Goal: Task Accomplishment & Management: Complete application form

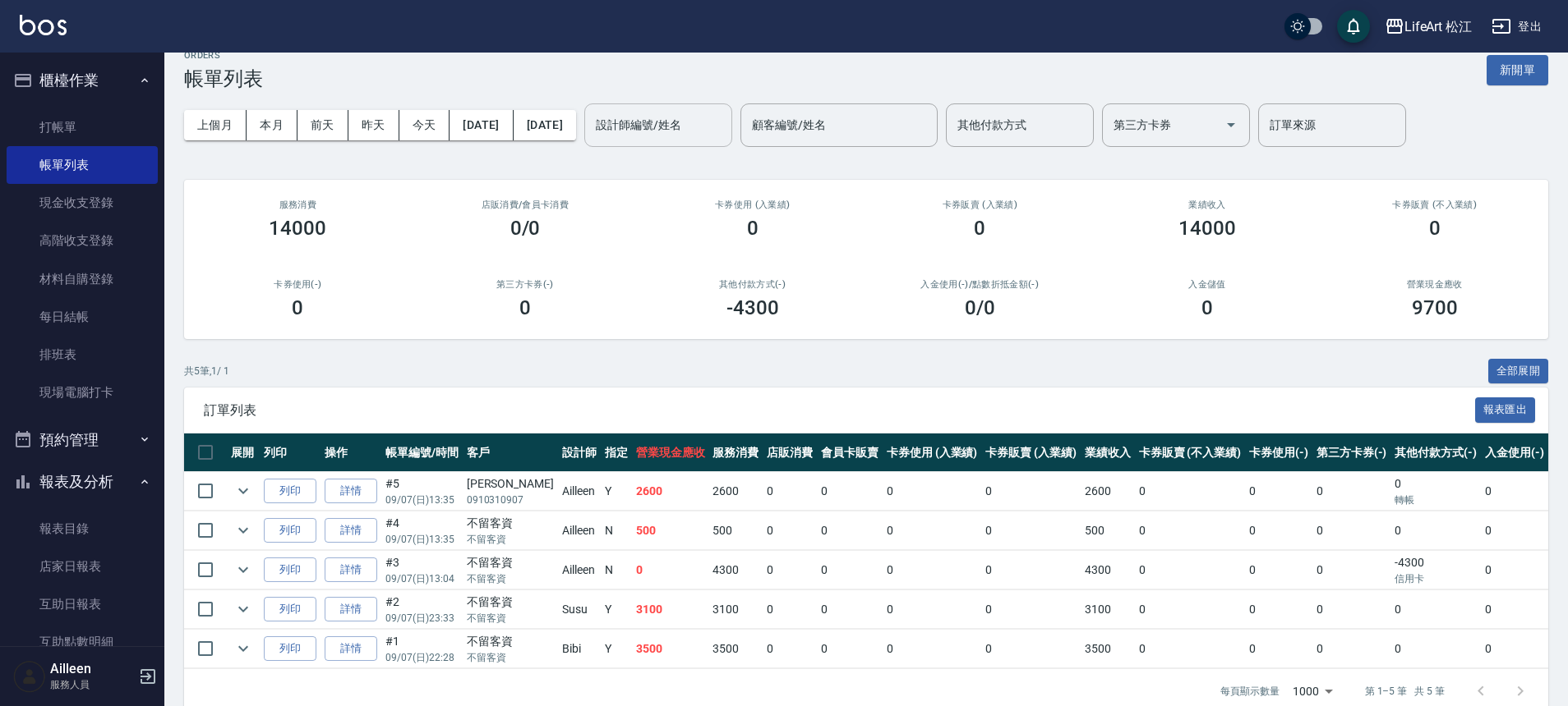
scroll to position [34, 0]
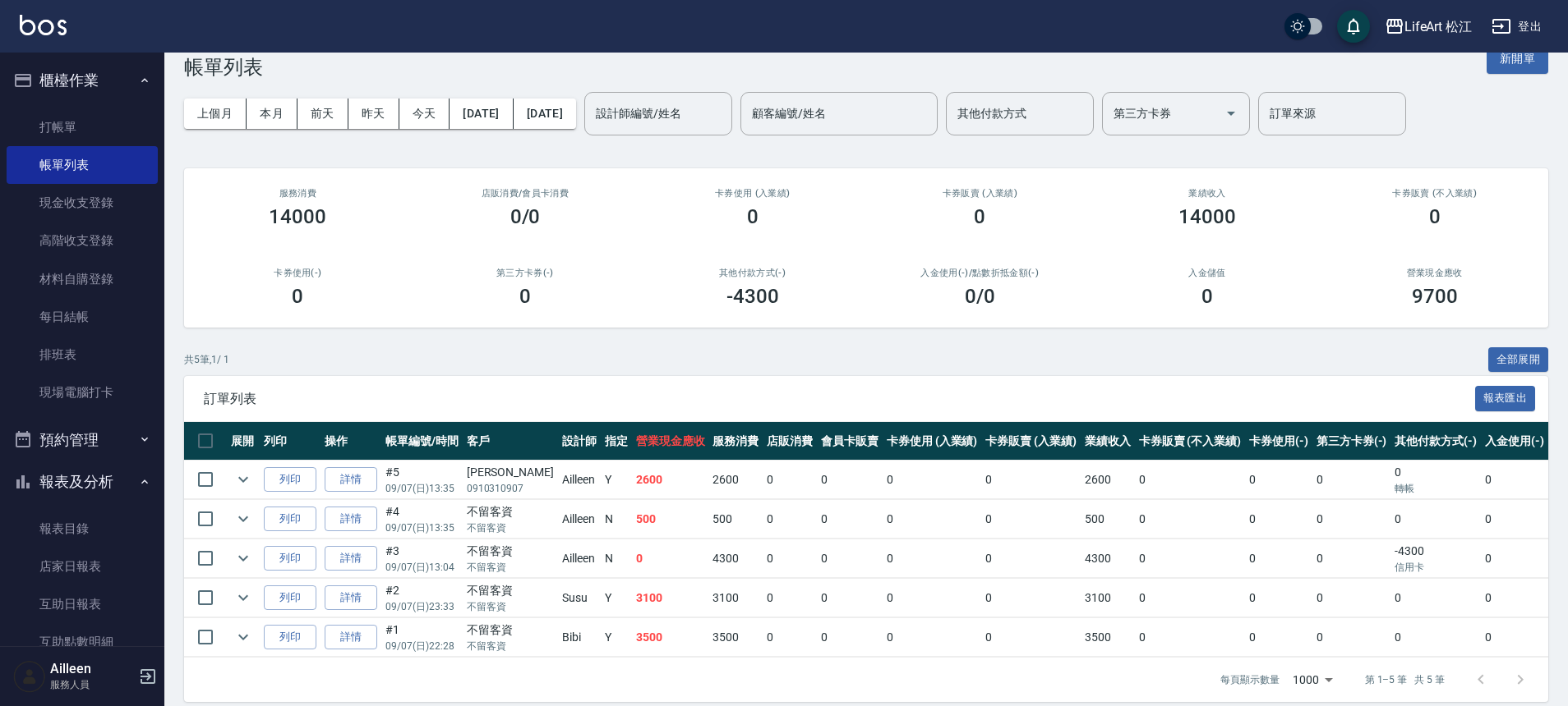
click at [97, 481] on button "報表及分析" at bounding box center [82, 482] width 151 height 43
click at [97, 481] on button "報表及分析" at bounding box center [82, 478] width 151 height 43
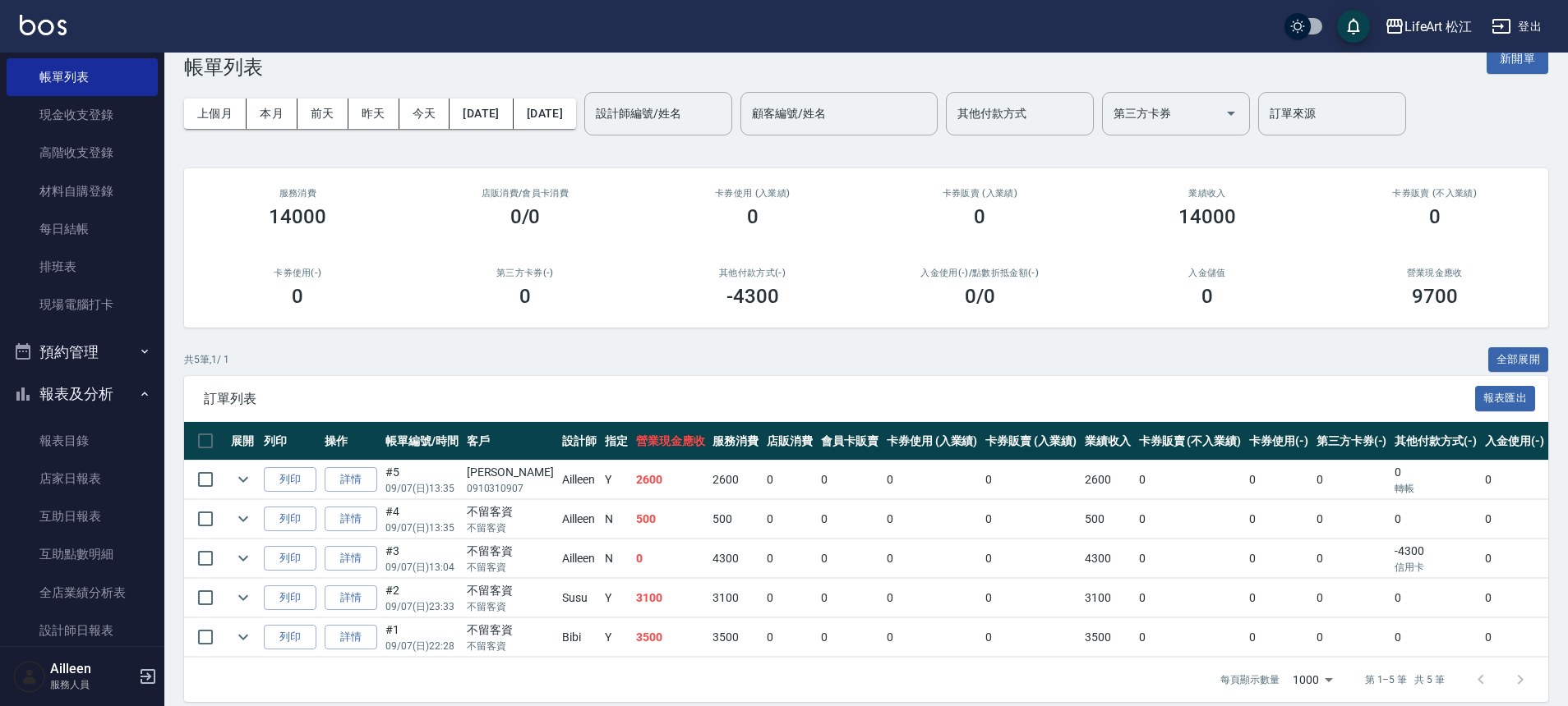
scroll to position [163, 0]
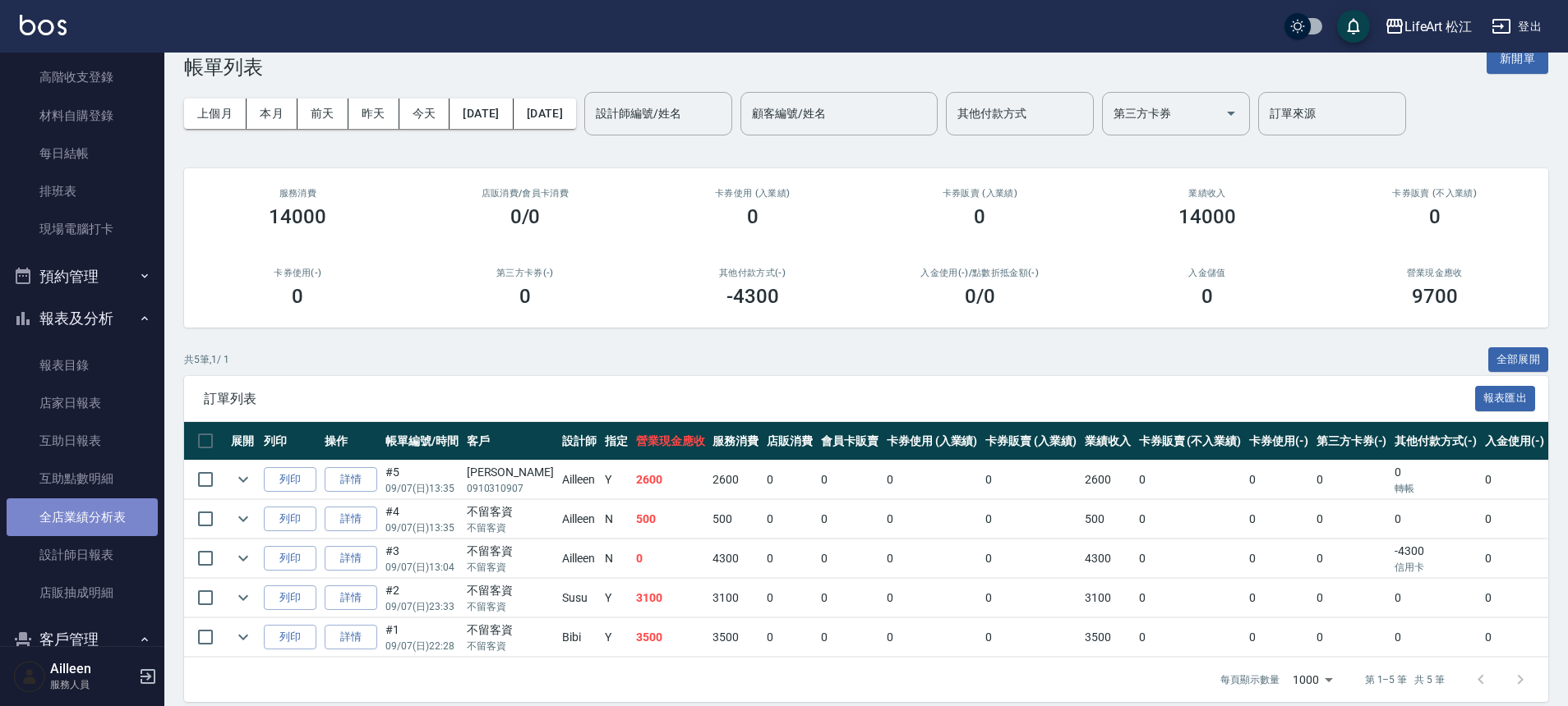
click at [110, 509] on link "全店業績分析表" at bounding box center [82, 517] width 151 height 37
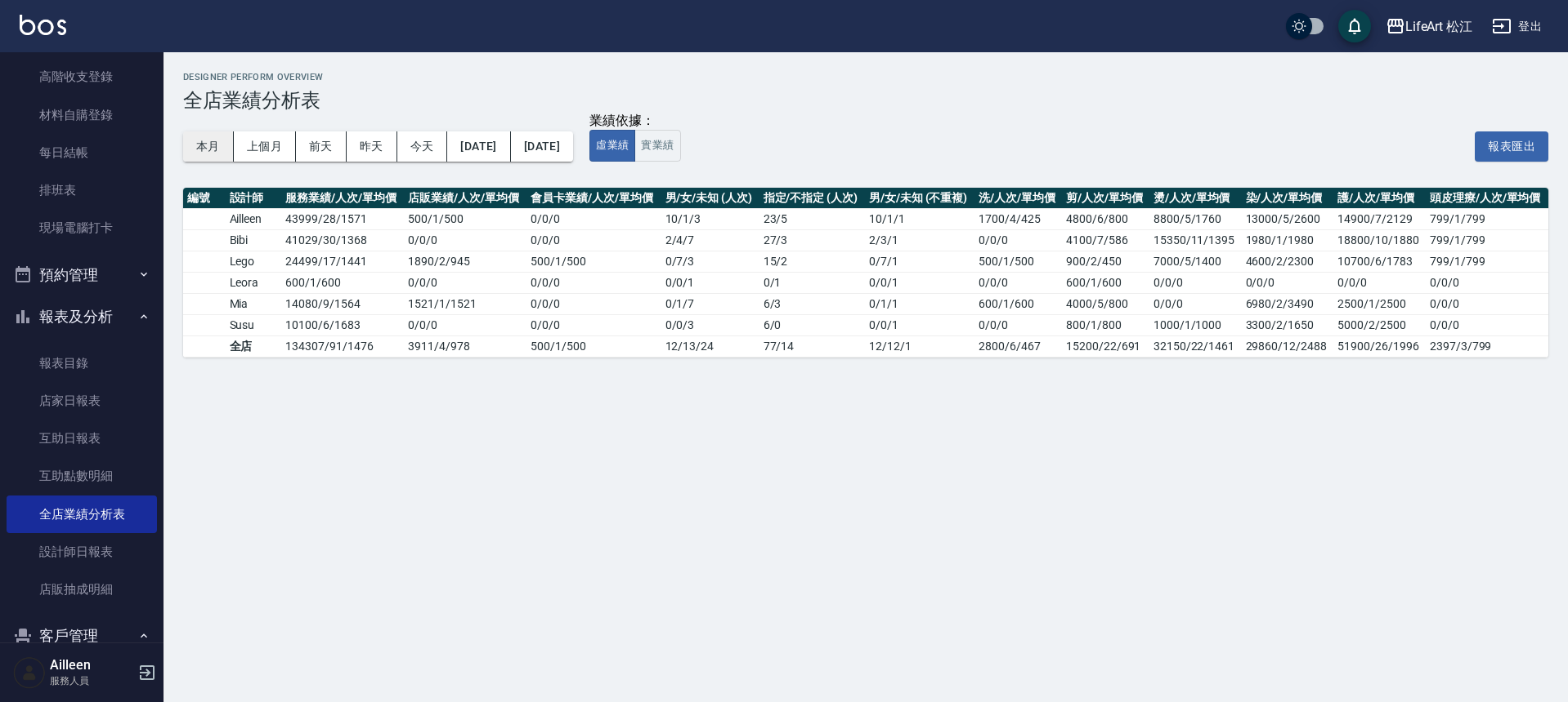
click at [206, 138] on button "本月" at bounding box center [208, 146] width 51 height 30
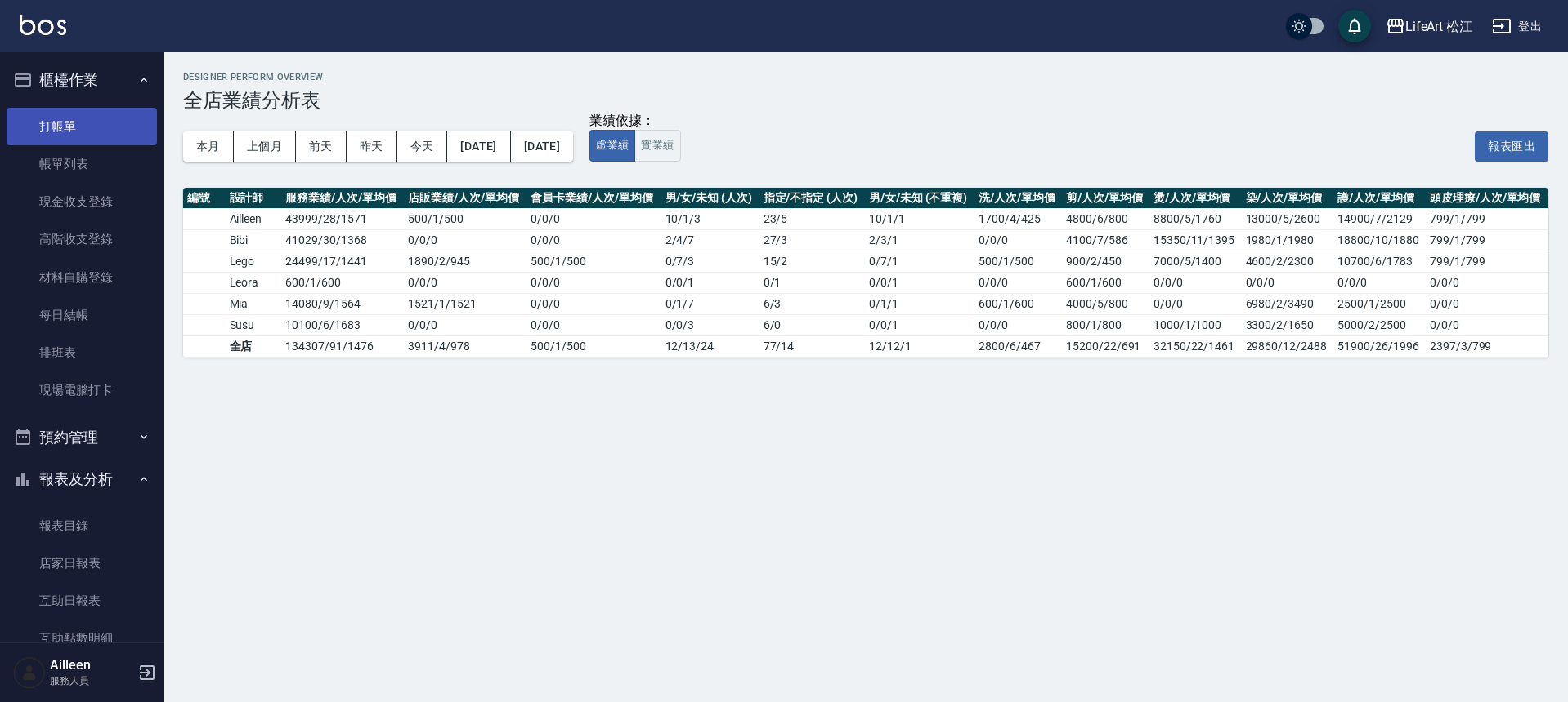
click at [89, 118] on link "打帳單" at bounding box center [82, 126] width 150 height 37
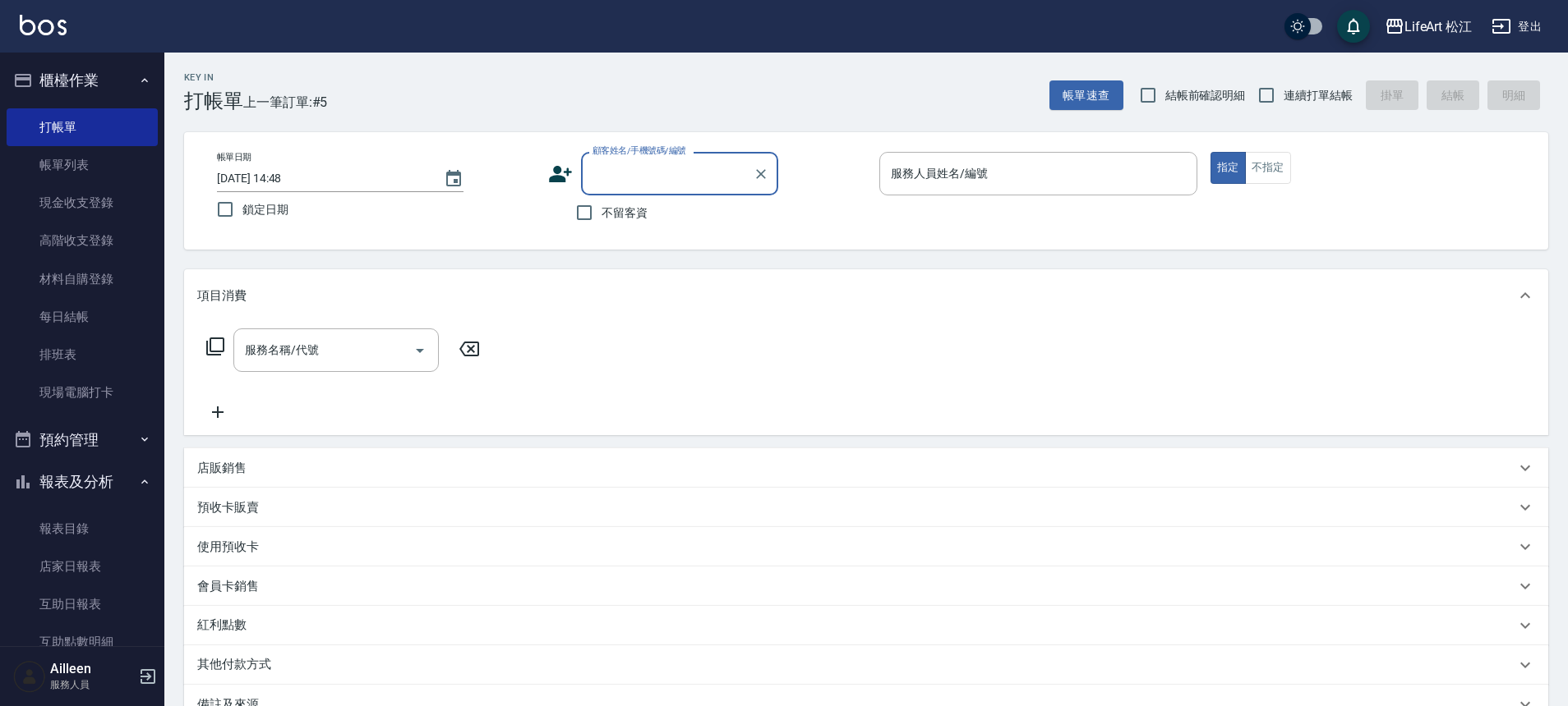
click at [569, 171] on icon at bounding box center [559, 174] width 23 height 16
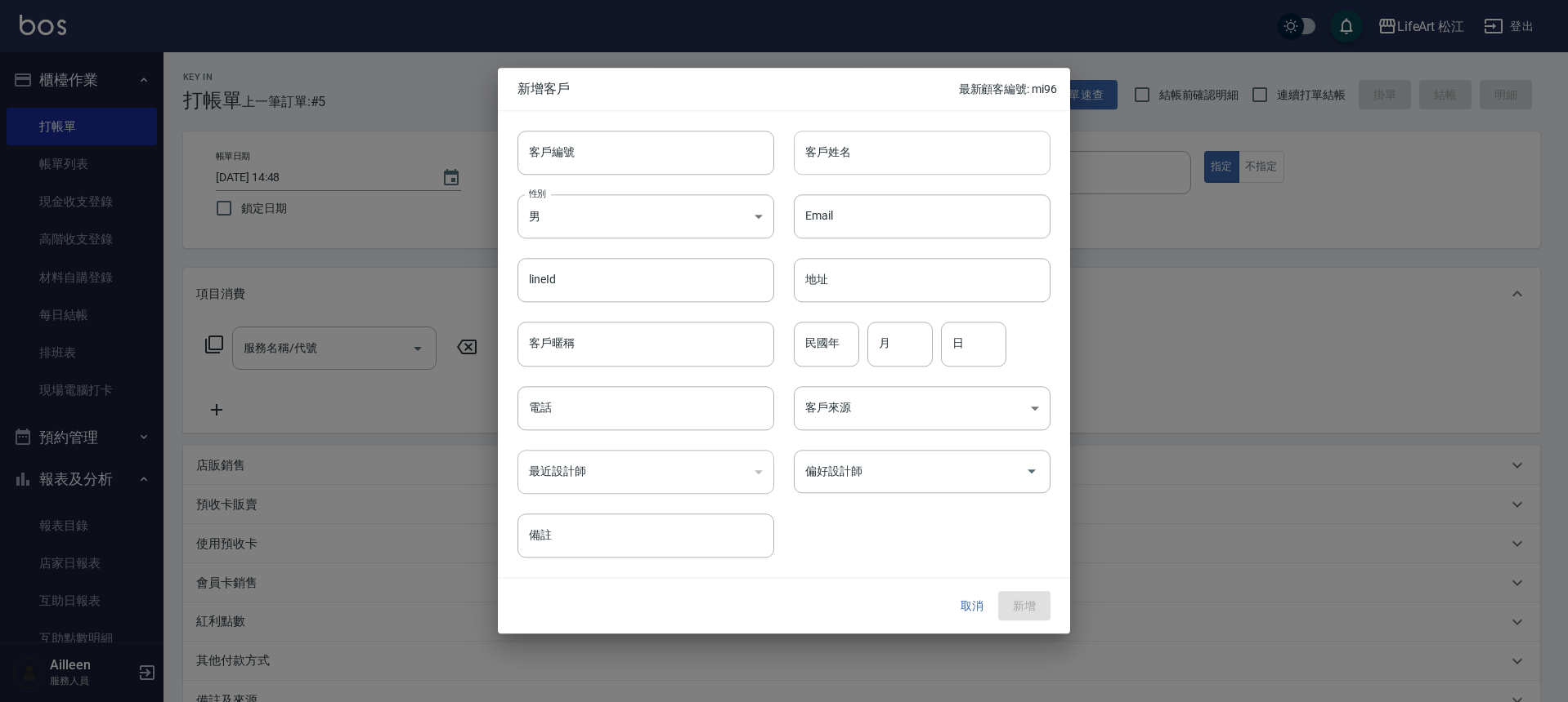
click at [856, 156] on input "客戶姓名" at bounding box center [922, 152] width 256 height 44
type input "[PERSON_NAME]"
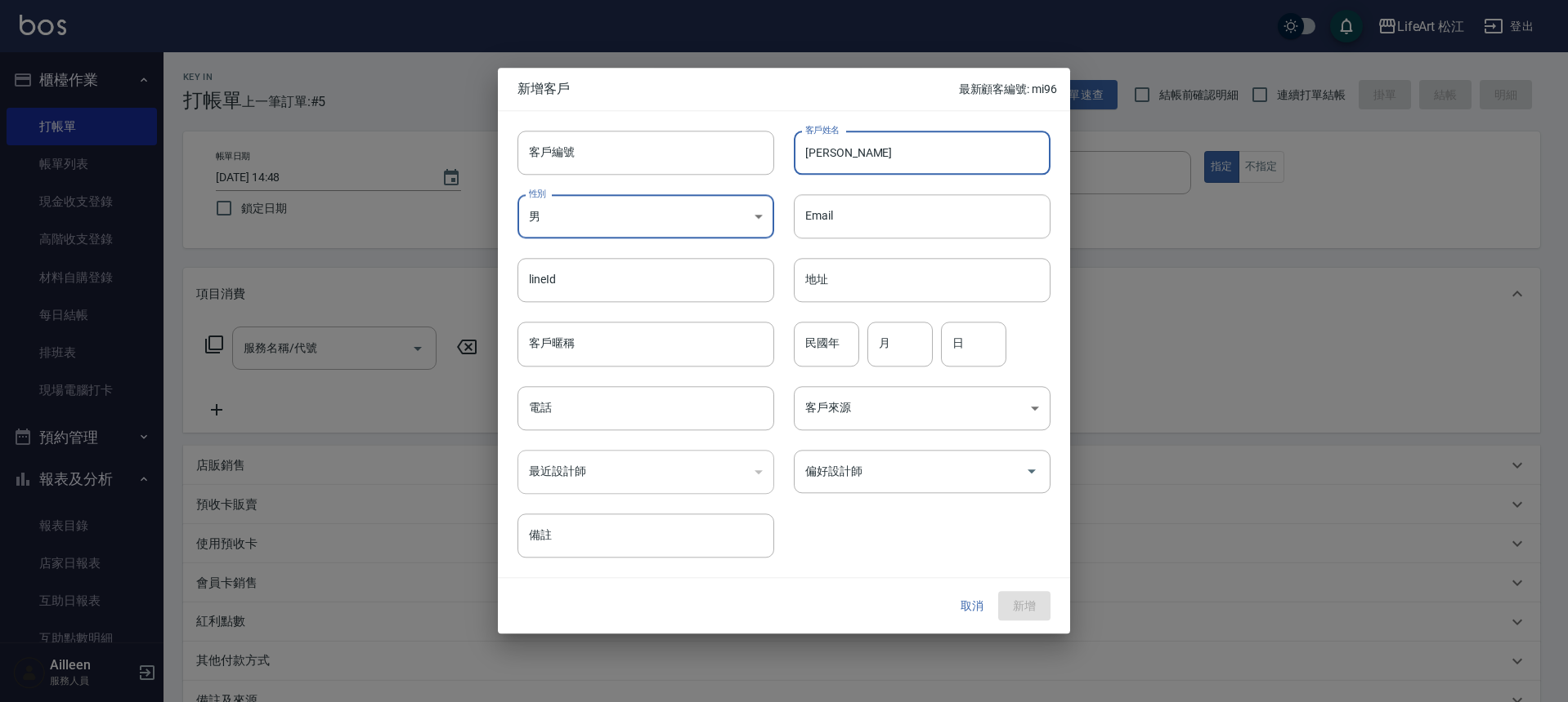
click at [702, 200] on body "LifeArt 松江 登出 櫃檯作業 打帳單 帳單列表 現金收支登錄 高階收支登錄 材料自購登錄 每日結帳 排班表 現場電腦打卡 預約管理 預約管理 單日預約…" at bounding box center [784, 448] width 1568 height 898
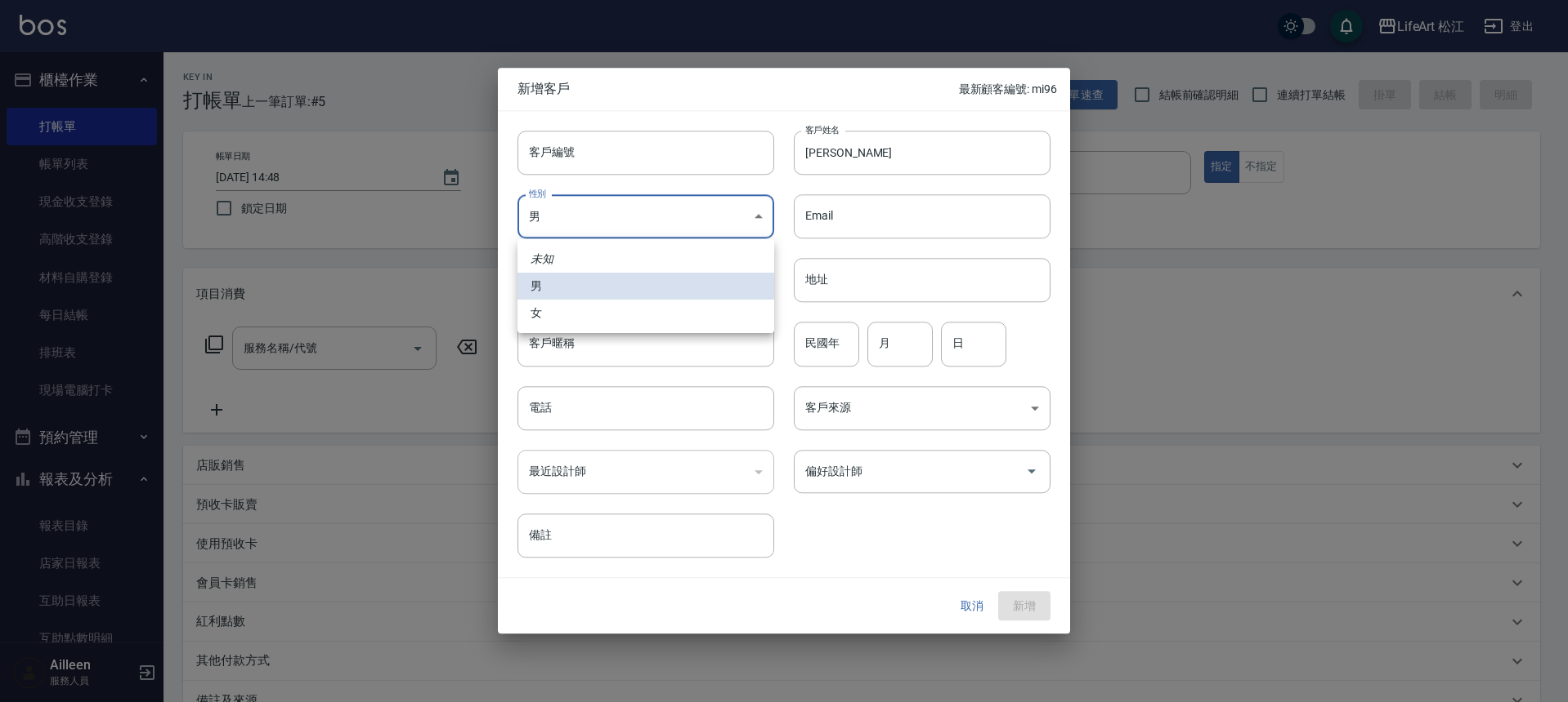
click at [580, 321] on li "女" at bounding box center [645, 313] width 256 height 27
type input "[DEMOGRAPHIC_DATA]"
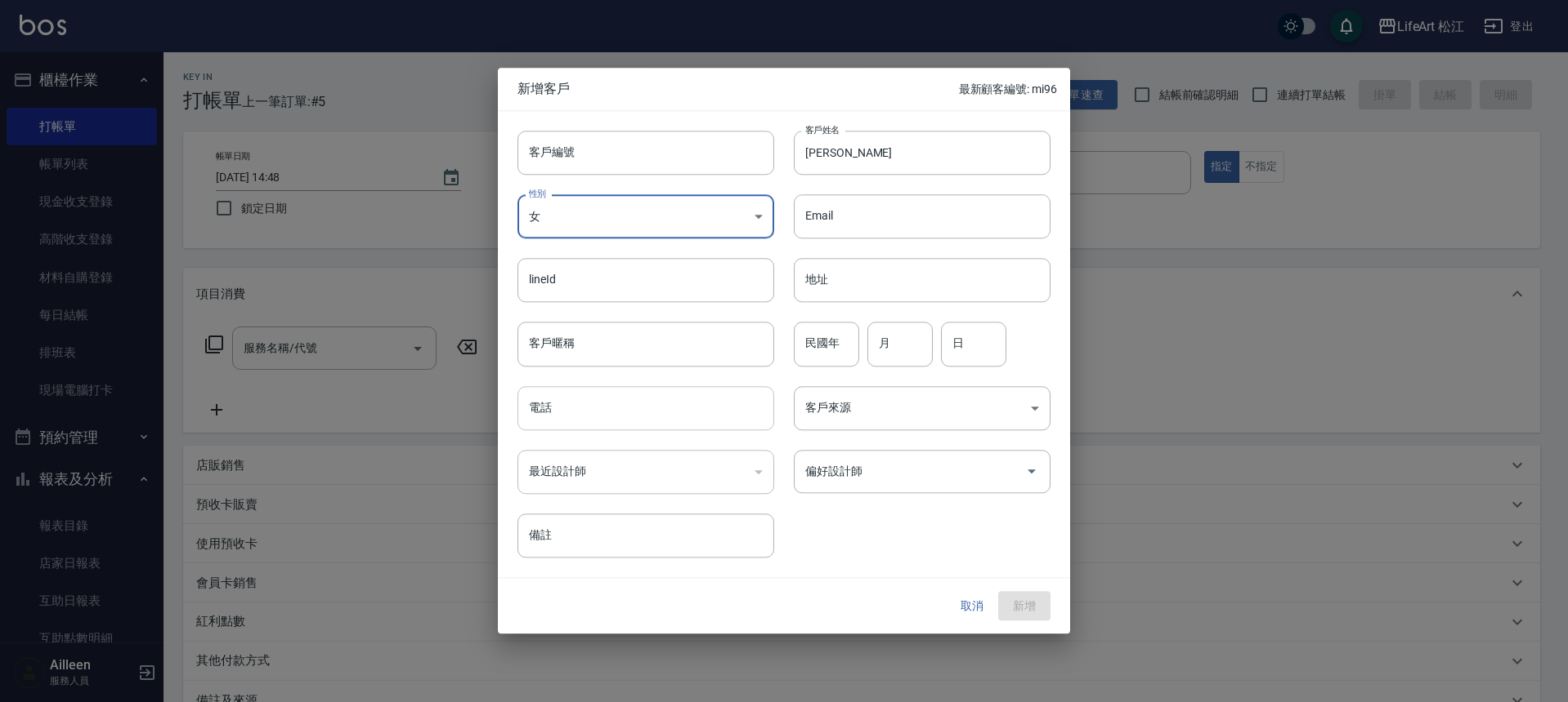
click at [586, 417] on input "電話" at bounding box center [645, 409] width 256 height 44
type input "0903708150"
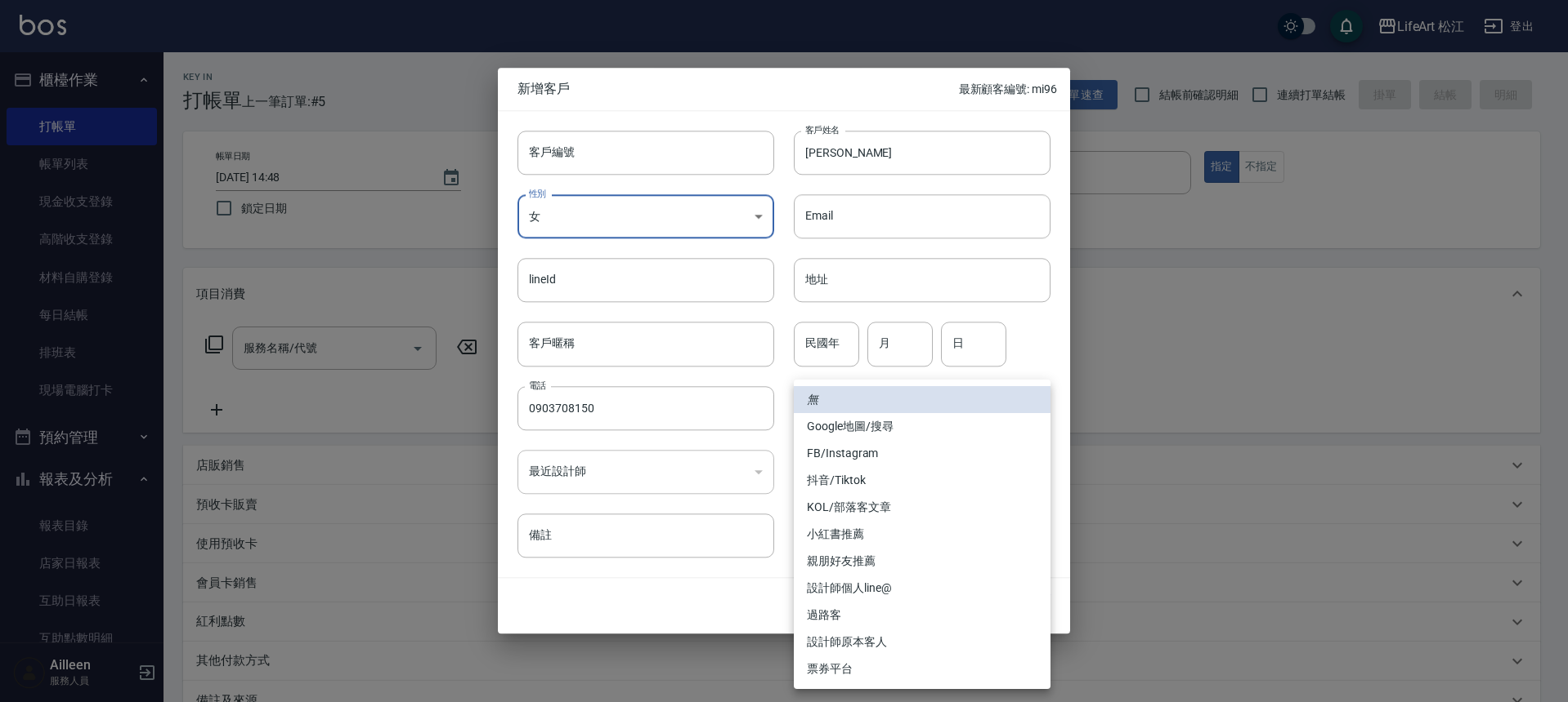
click at [1008, 419] on body "LifeArt 松江 登出 櫃檯作業 打帳單 帳單列表 現金收支登錄 高階收支登錄 材料自購登錄 每日結帳 排班表 現場電腦打卡 預約管理 預約管理 單日預約…" at bounding box center [784, 448] width 1568 height 898
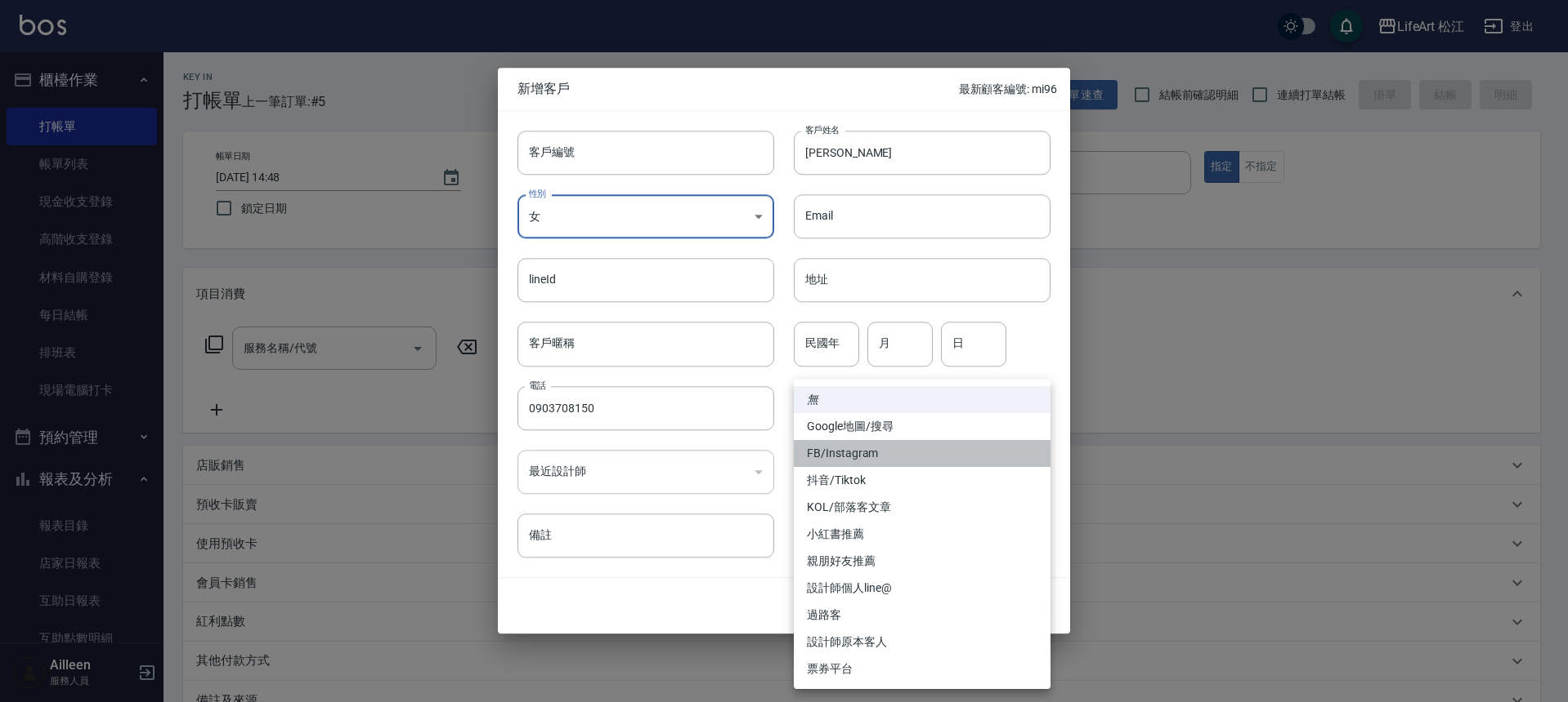
click at [916, 455] on li "FB/Instagram" at bounding box center [922, 454] width 256 height 27
type input "FB/Instagram"
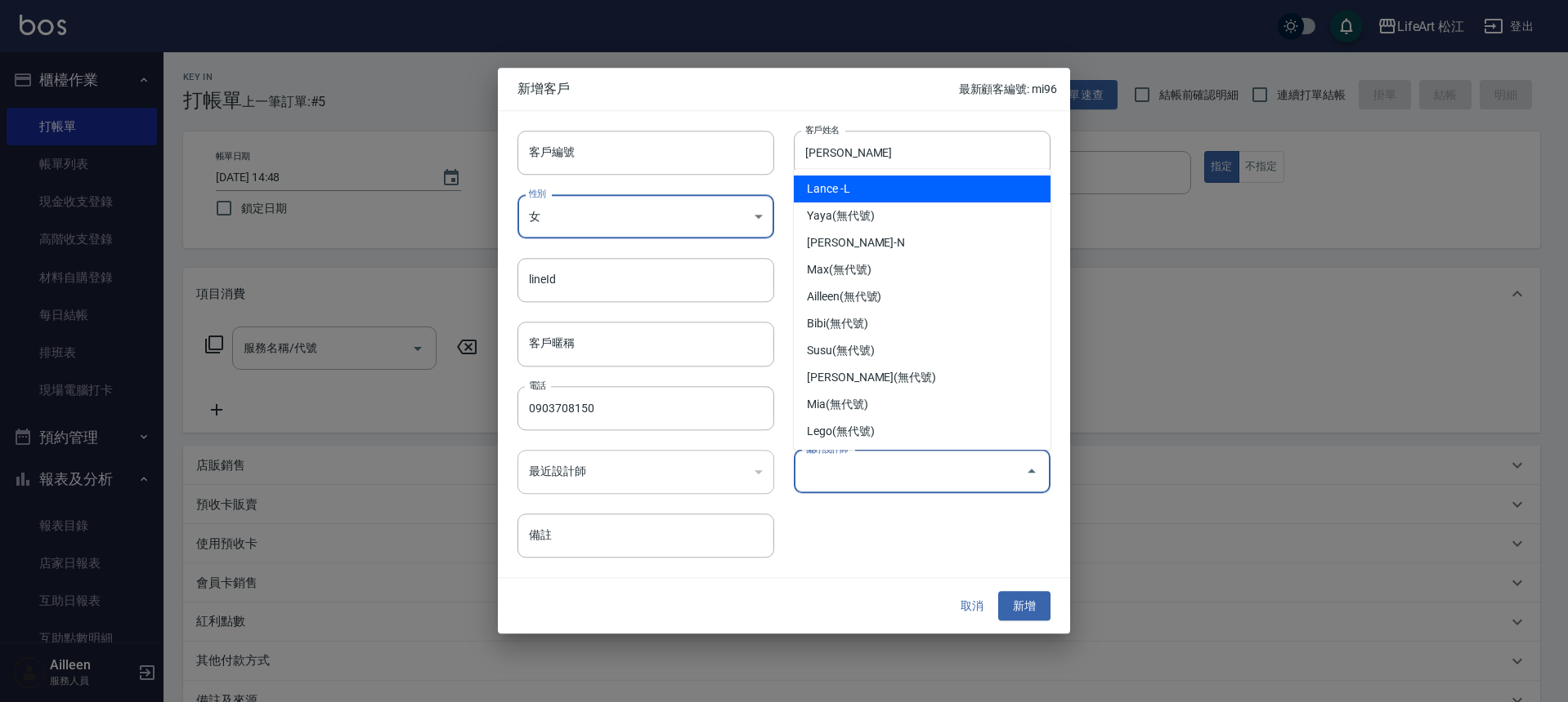
click at [909, 468] on input "偏好設計師" at bounding box center [910, 472] width 218 height 29
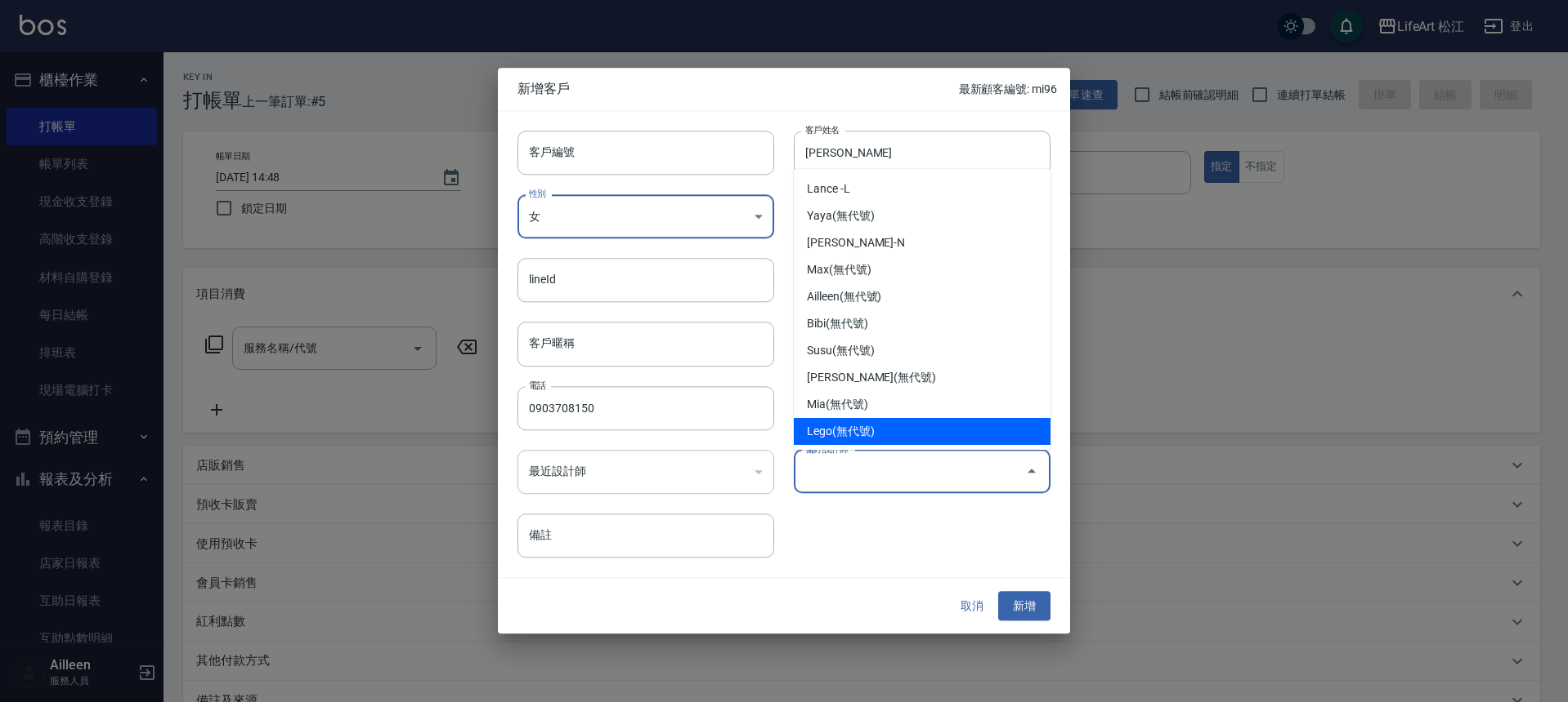
click at [897, 425] on li "Lego(無代號)" at bounding box center [922, 432] width 256 height 27
type input "Lego"
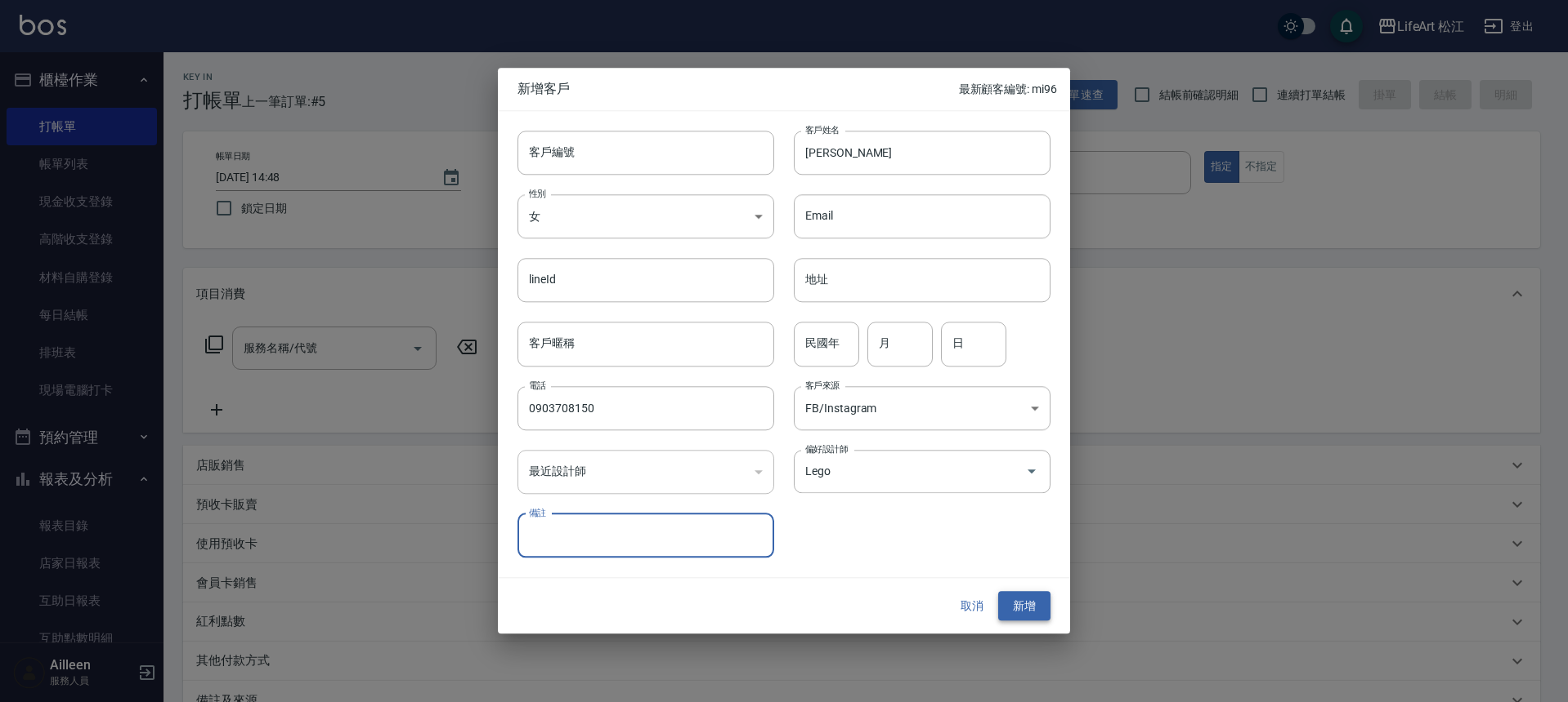
click at [1022, 620] on button "新增" at bounding box center [1024, 606] width 53 height 30
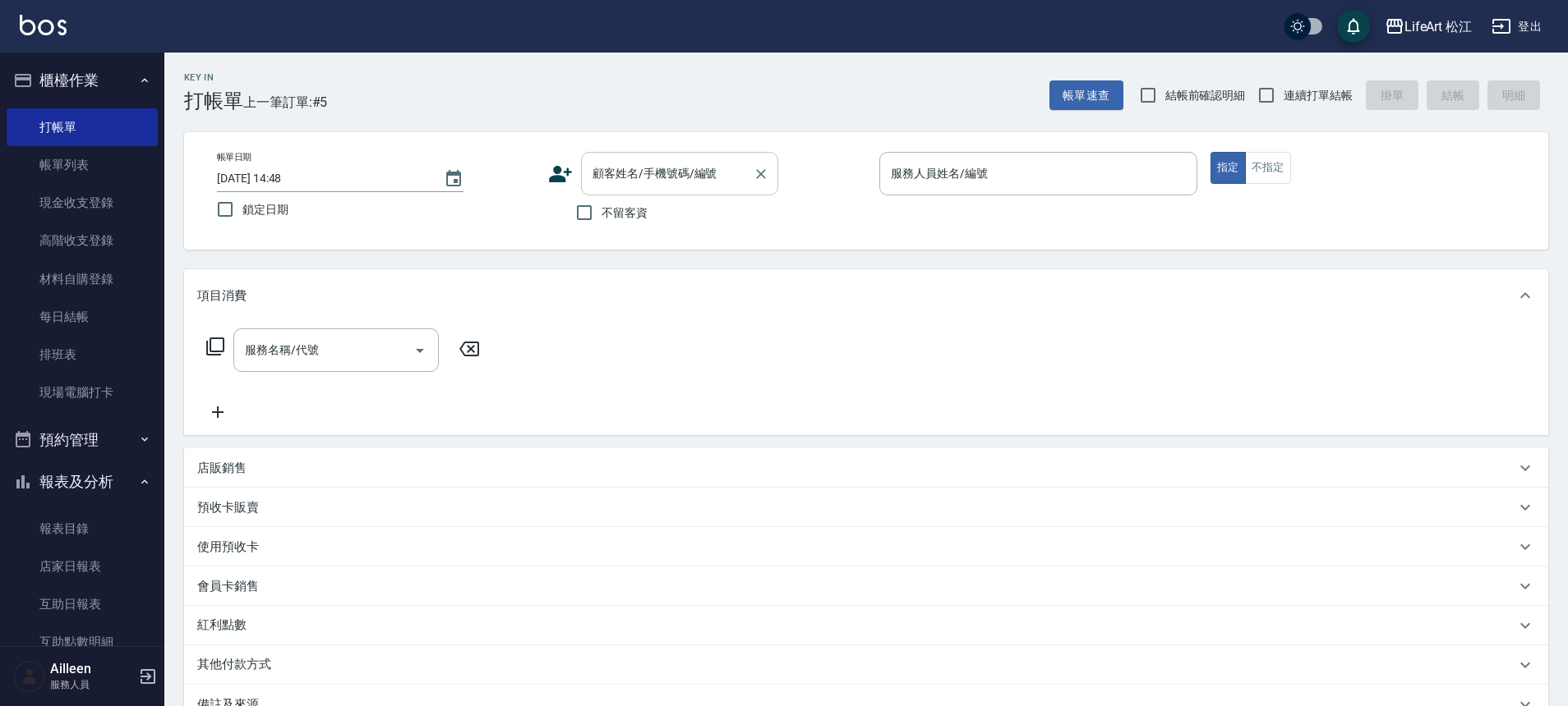
click at [682, 182] on input "顧客姓名/手機號碼/編號" at bounding box center [667, 174] width 158 height 29
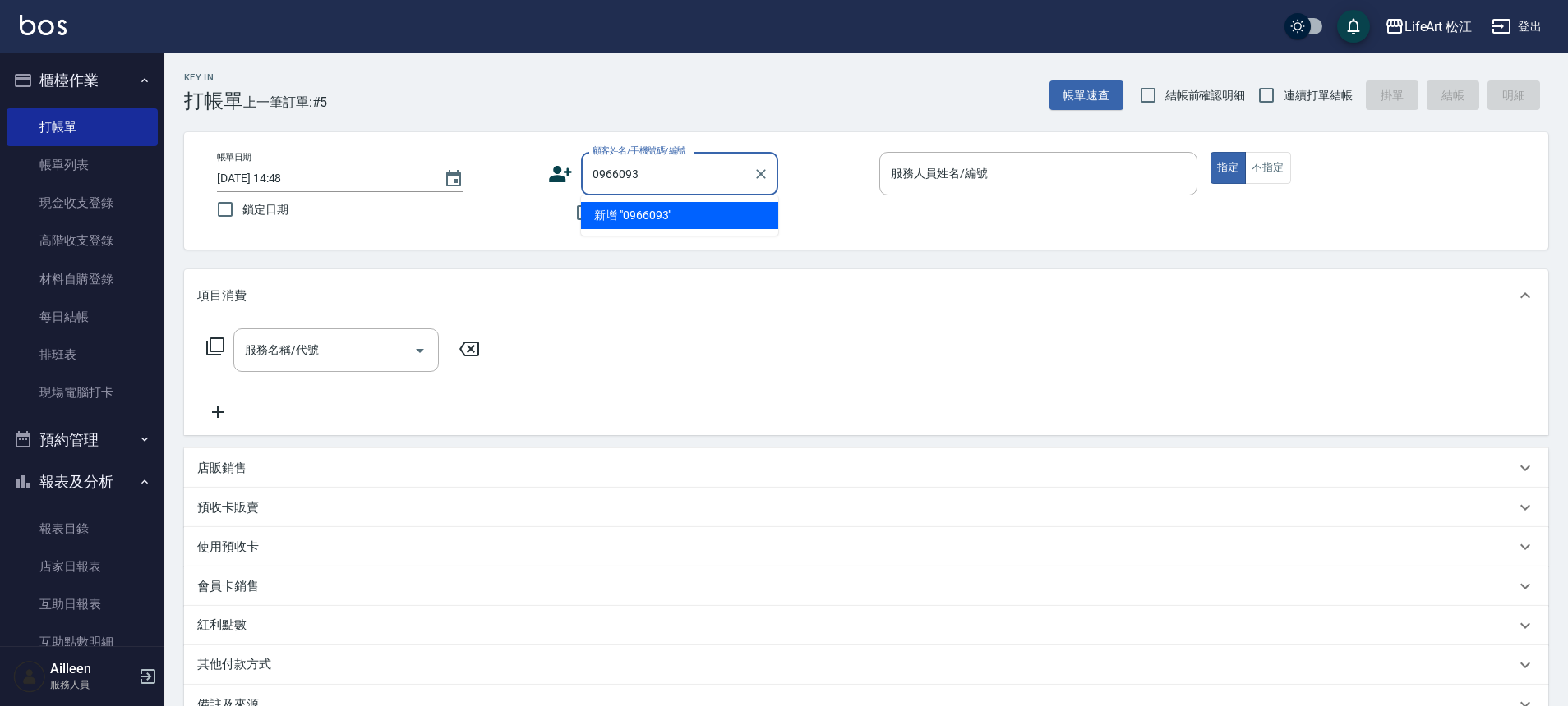
type input "0966093"
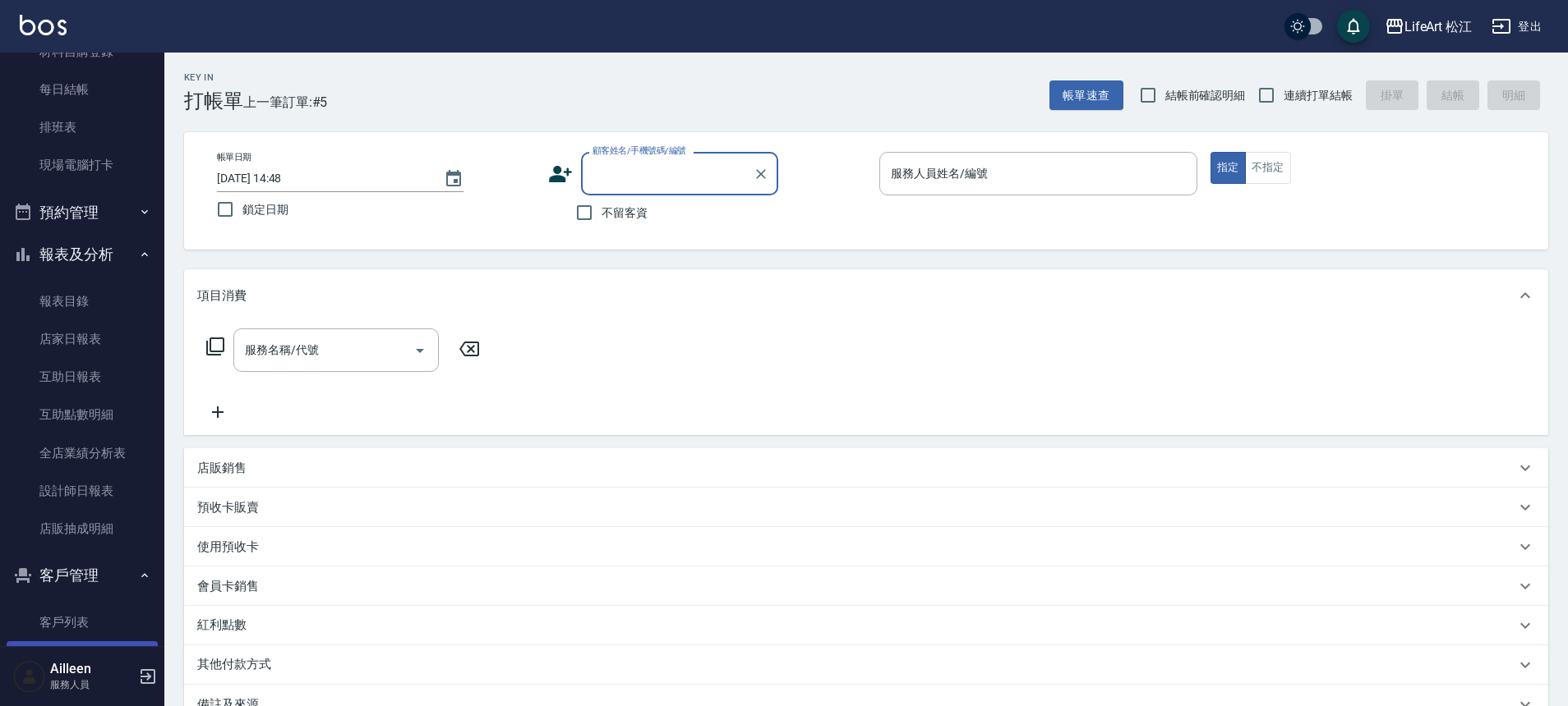
scroll to position [328, 0]
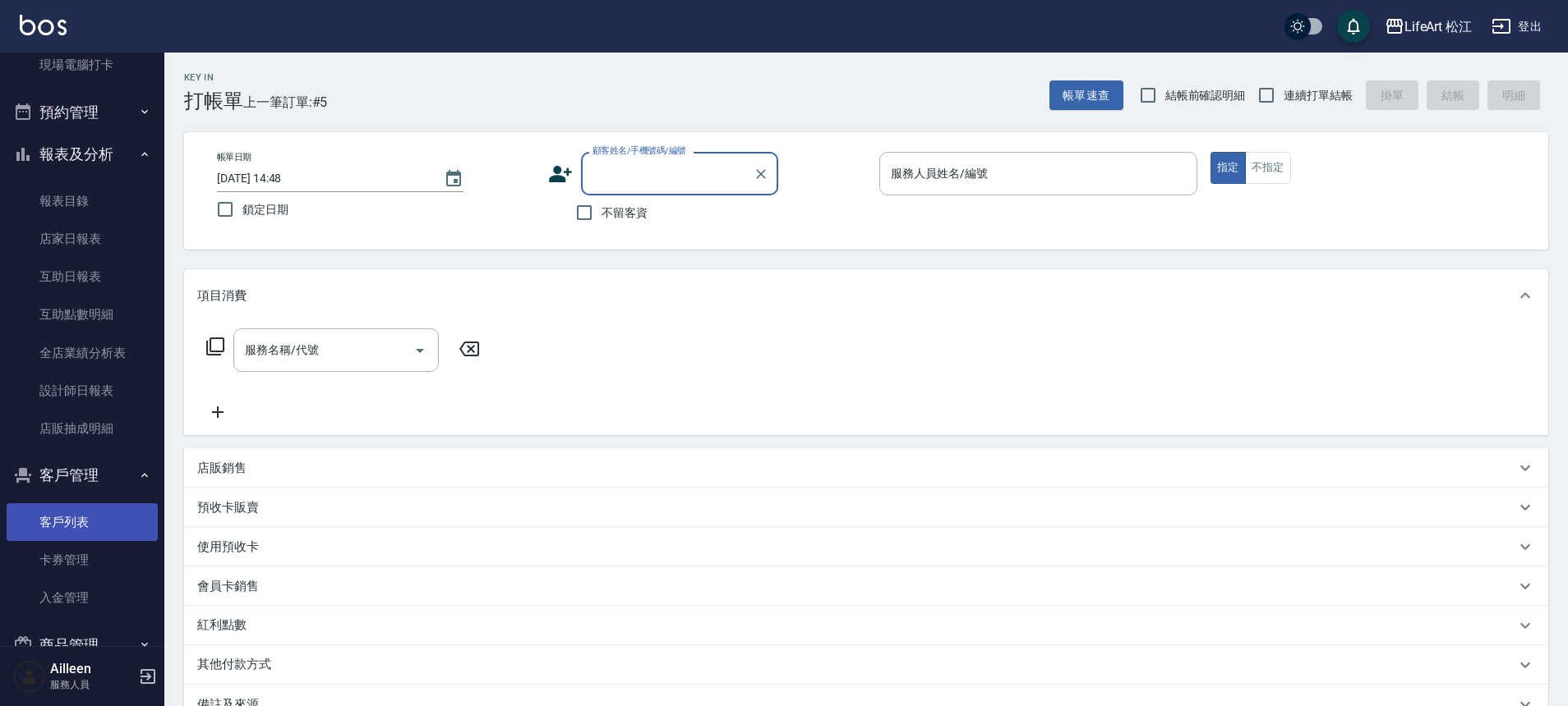
click at [103, 523] on link "客戶列表" at bounding box center [82, 522] width 151 height 37
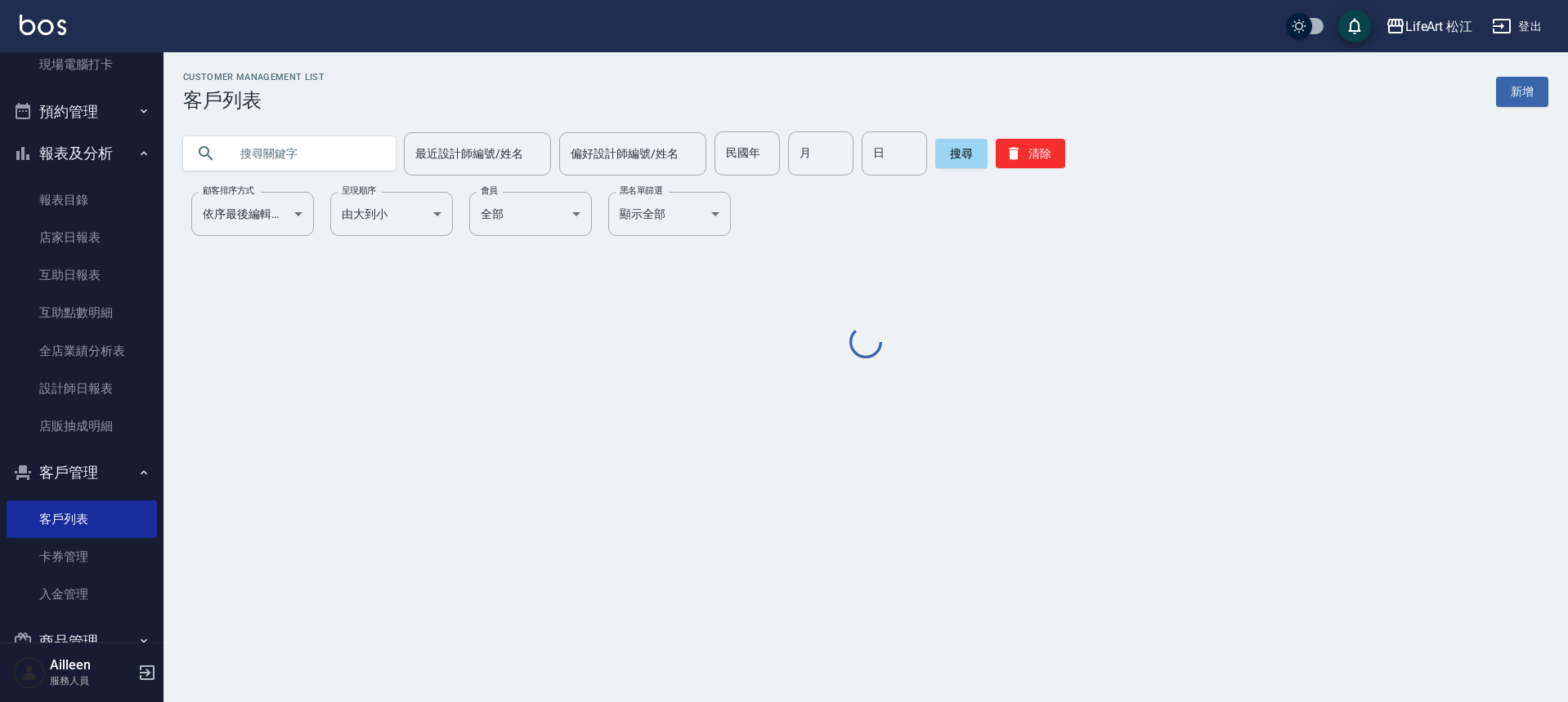
click at [361, 161] on input "text" at bounding box center [305, 153] width 154 height 44
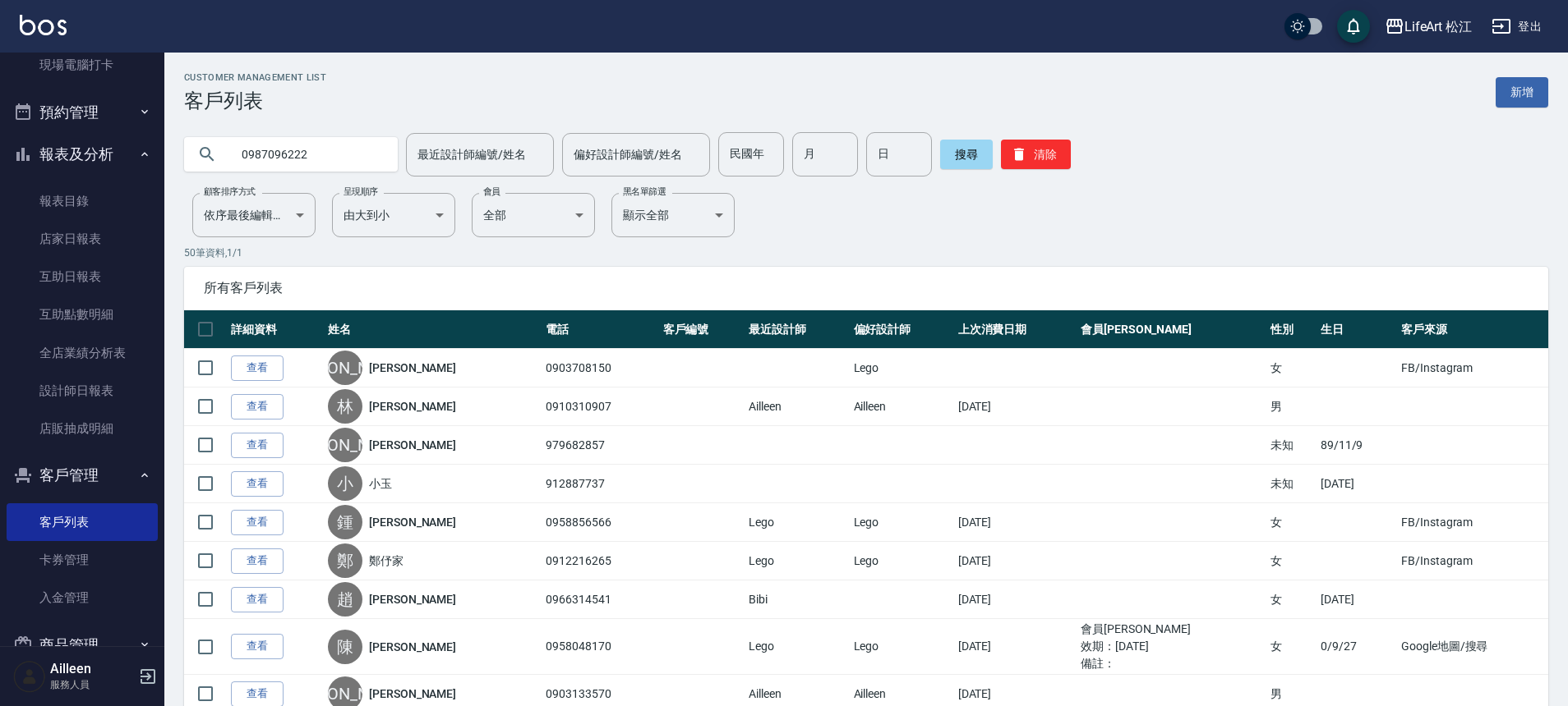
type input "0987096222"
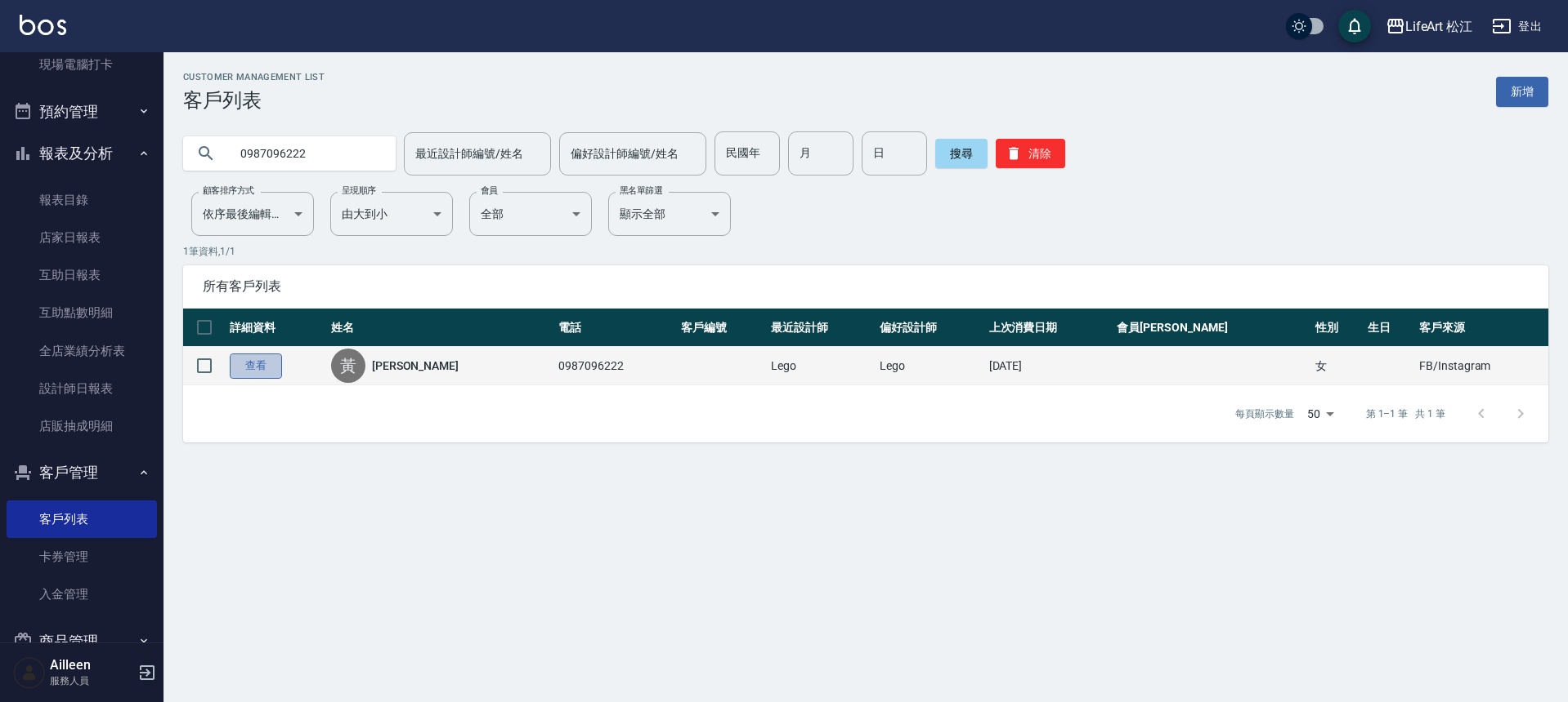
click at [253, 371] on link "查看" at bounding box center [256, 366] width 53 height 25
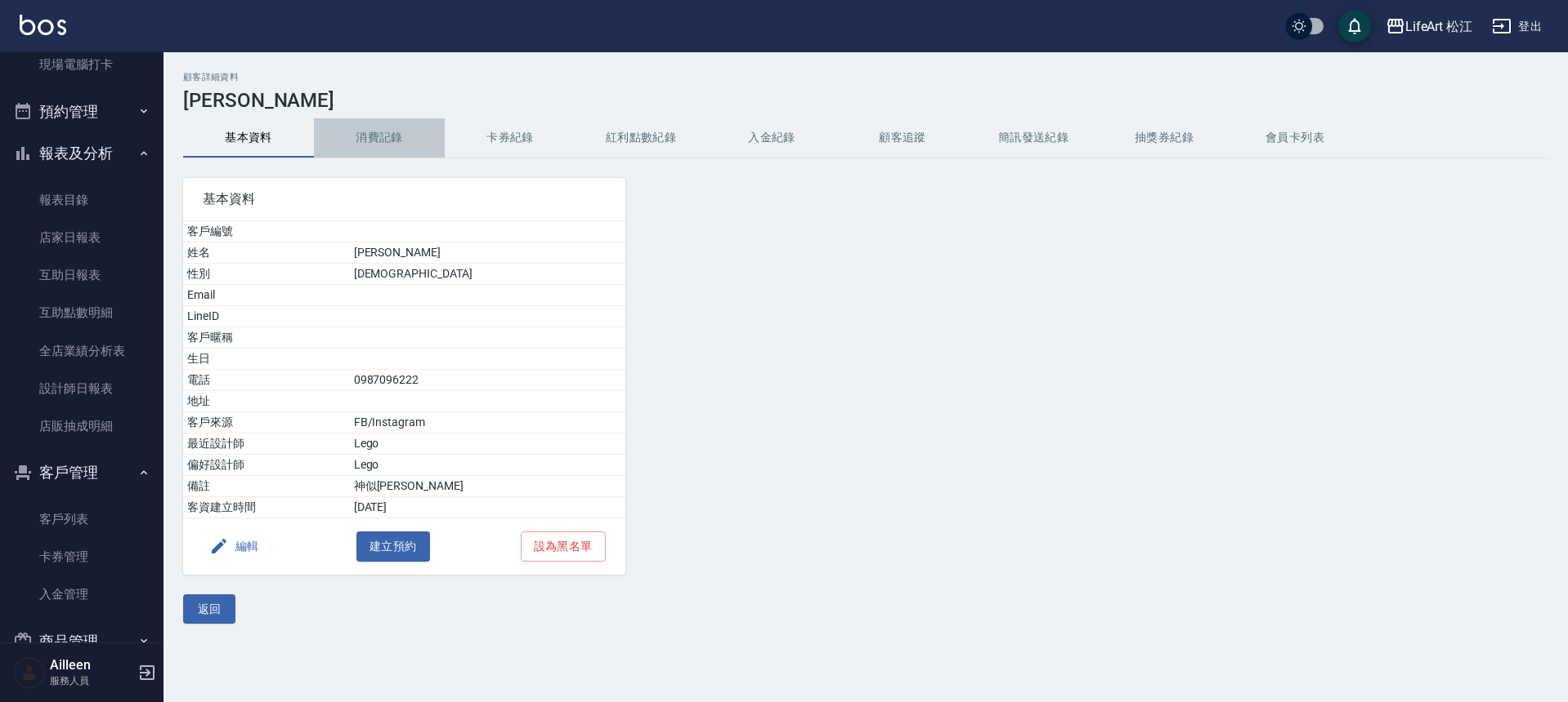
click at [373, 129] on button "消費記錄" at bounding box center [379, 138] width 131 height 39
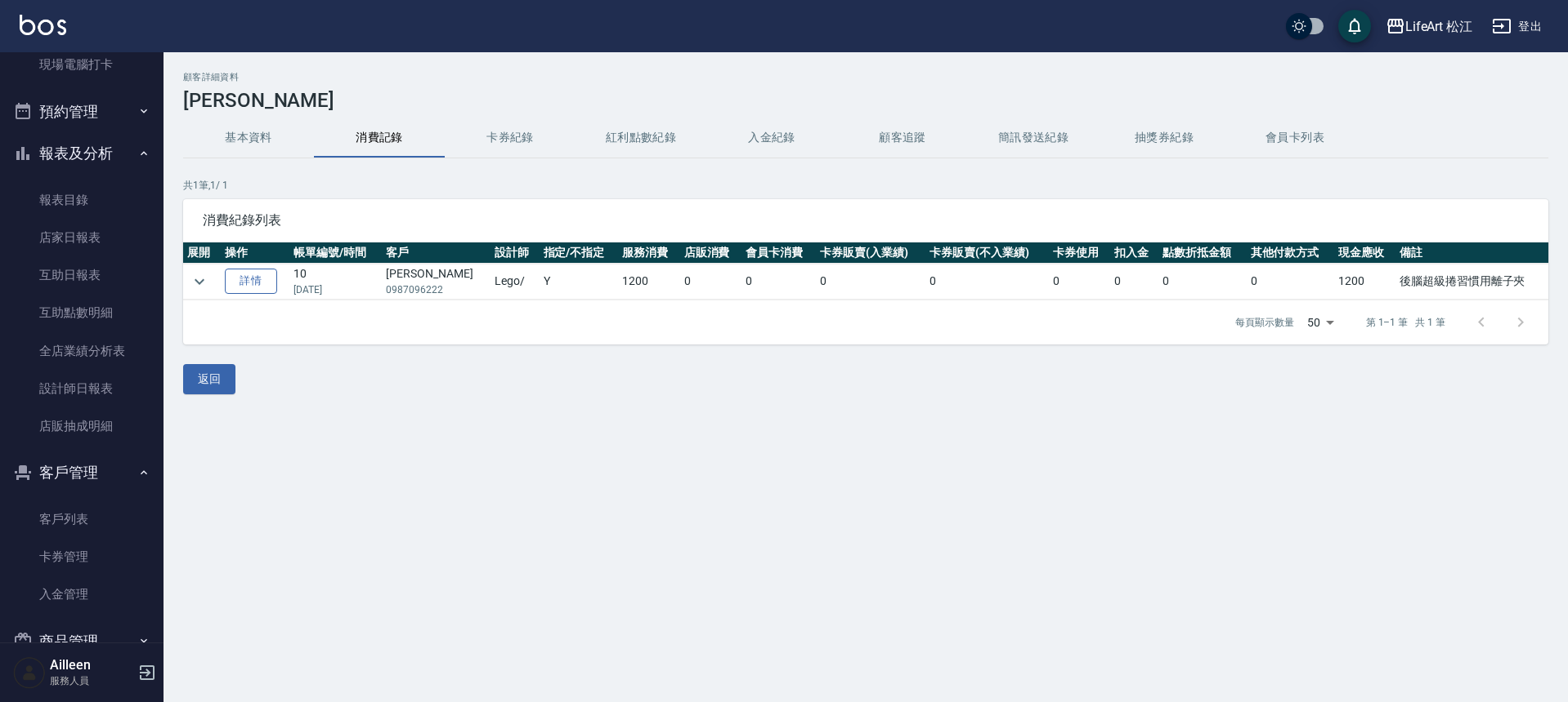
click at [268, 283] on link "詳情" at bounding box center [251, 282] width 53 height 25
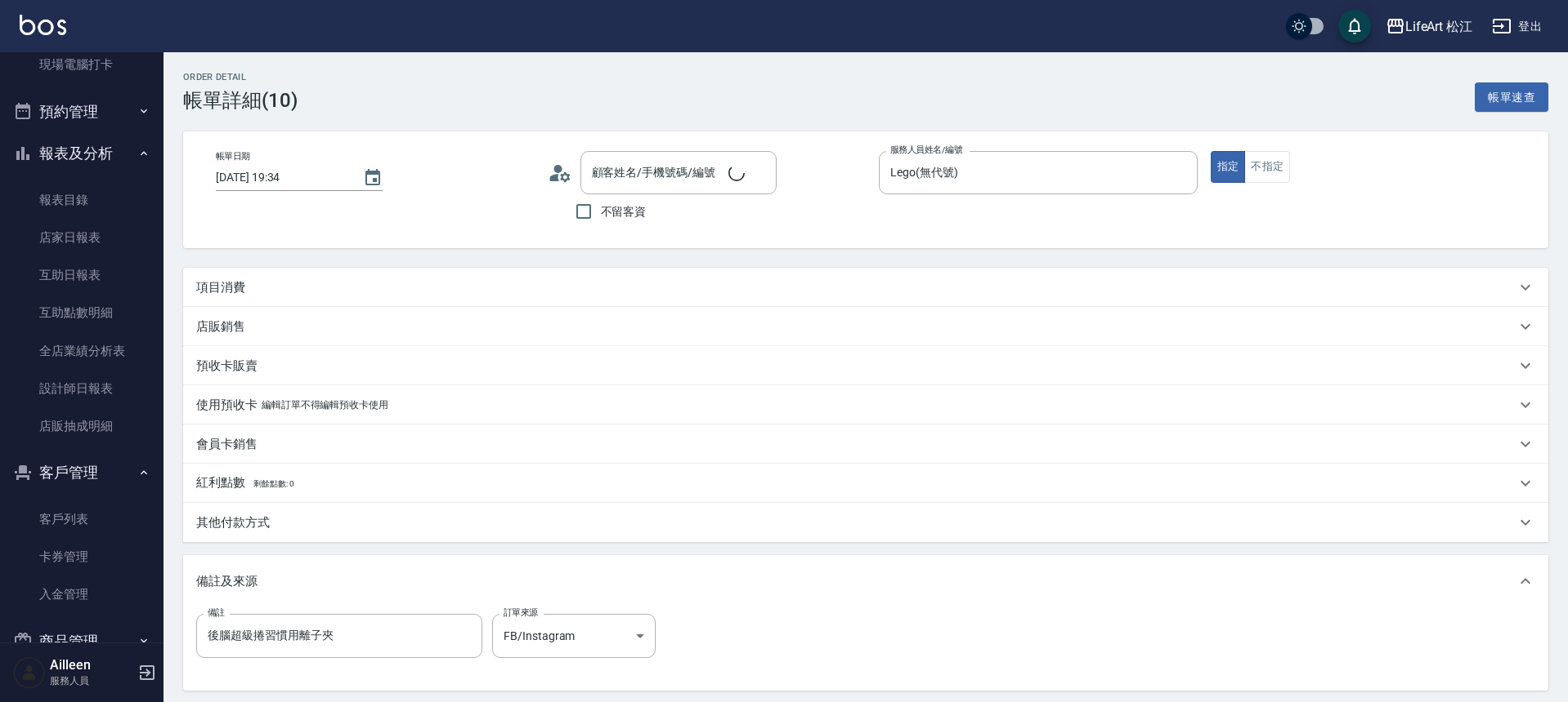
type input "[DATE] 19:34"
type input "Lego(無代號)"
type input "後腦超級捲習慣用離子夾"
type input "FB/Instagram"
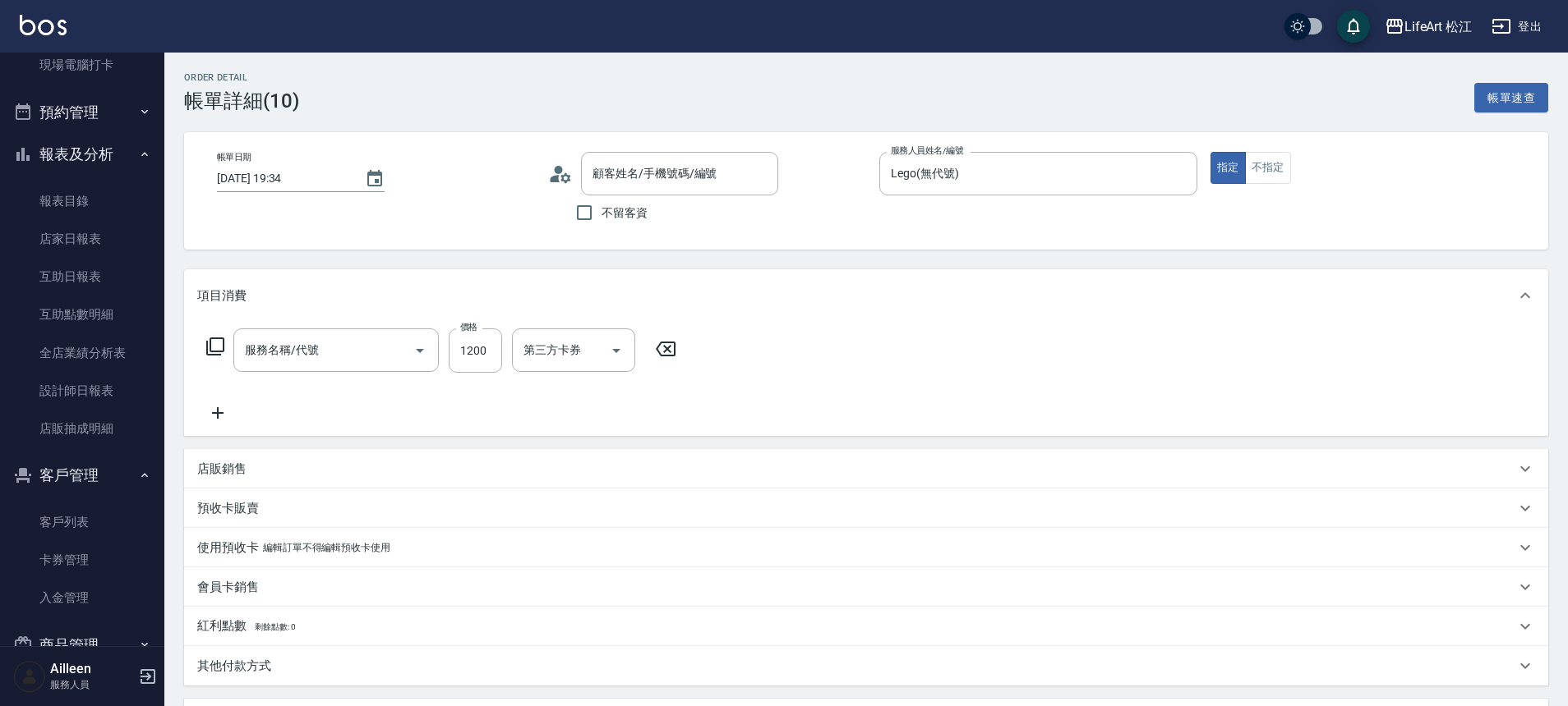
type input "[PERSON_NAME]/0987096222/"
type input "506 縮毛矯正 (506)"
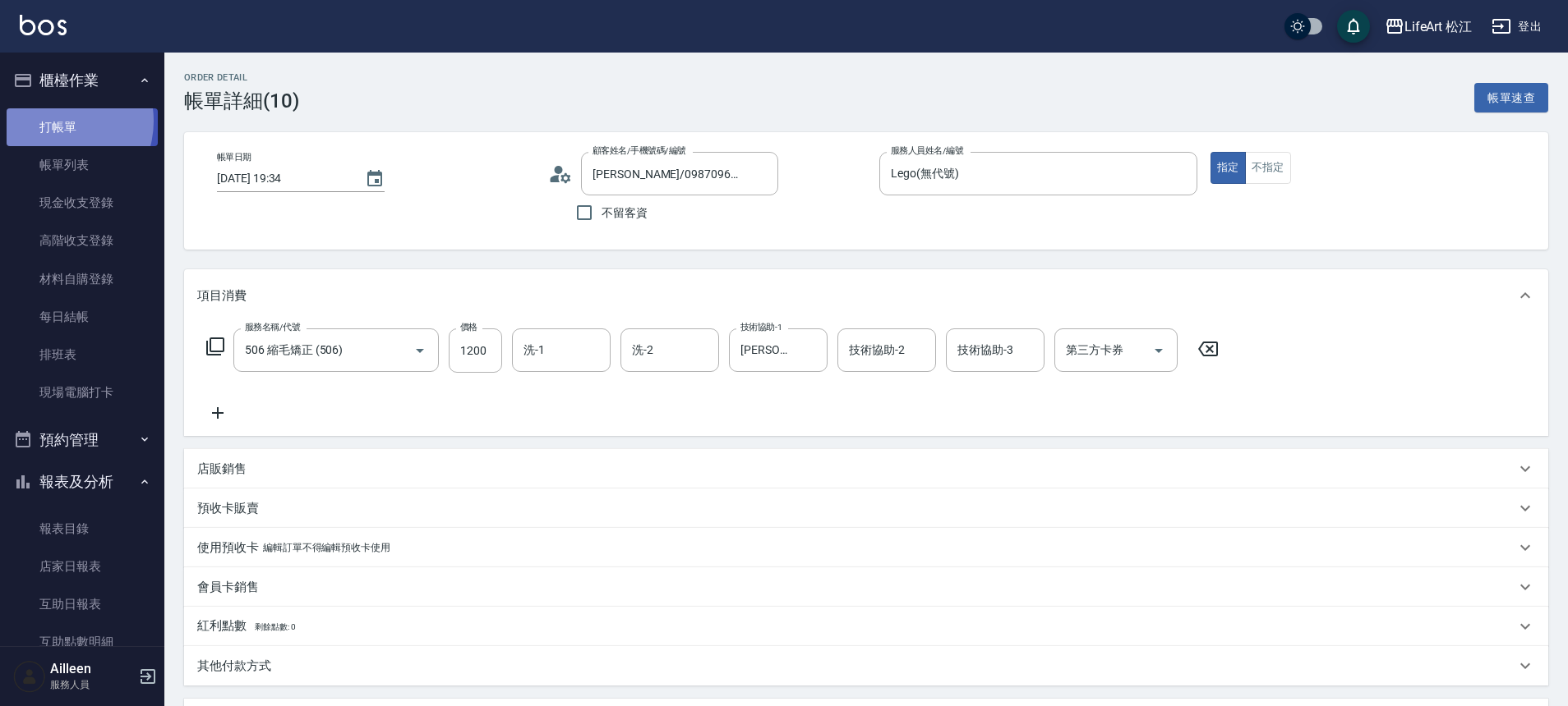
click at [57, 121] on link "打帳單" at bounding box center [82, 127] width 151 height 37
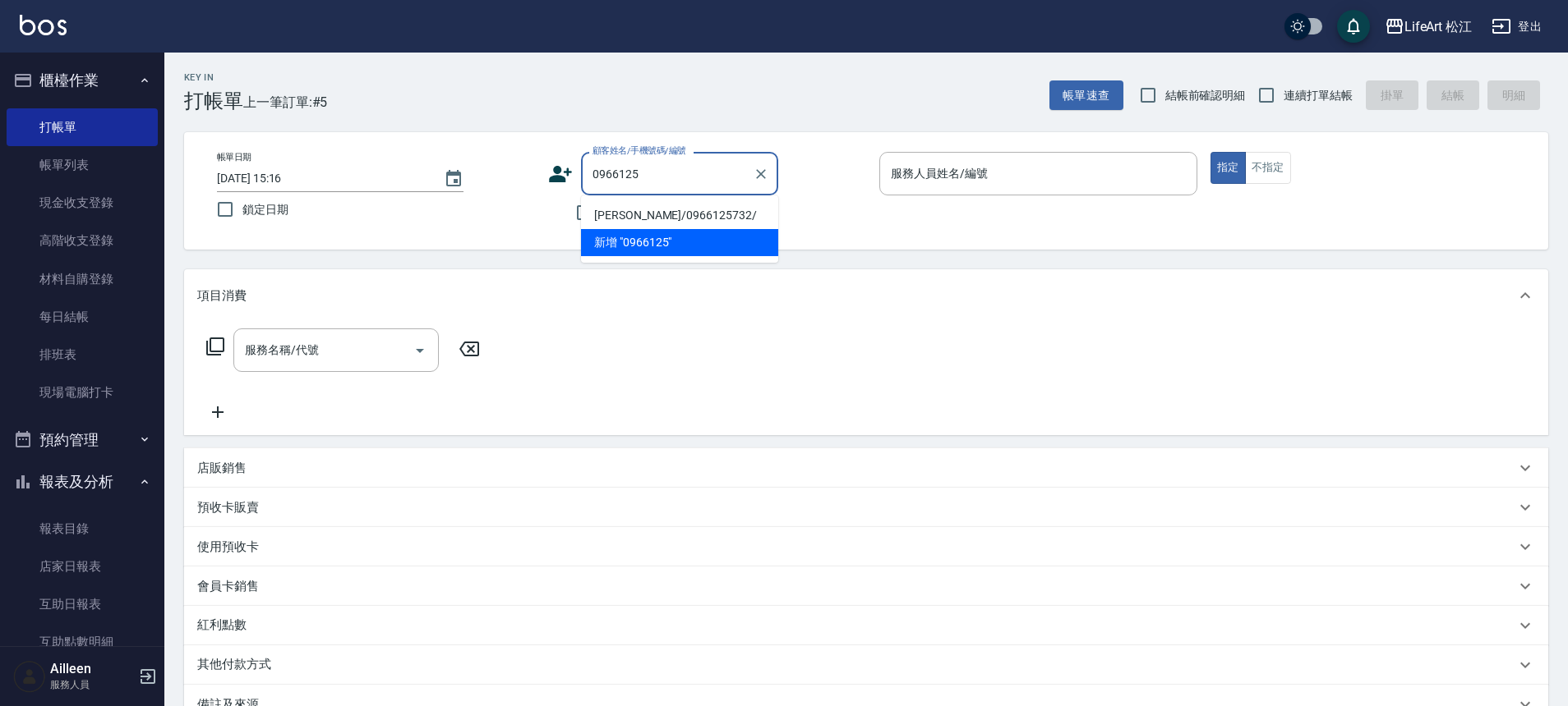
click at [706, 210] on li "[PERSON_NAME]/0966125732/" at bounding box center [680, 216] width 197 height 27
click at [706, 210] on div "不留客資" at bounding box center [662, 213] width 230 height 35
type input "[PERSON_NAME]/0966125732/"
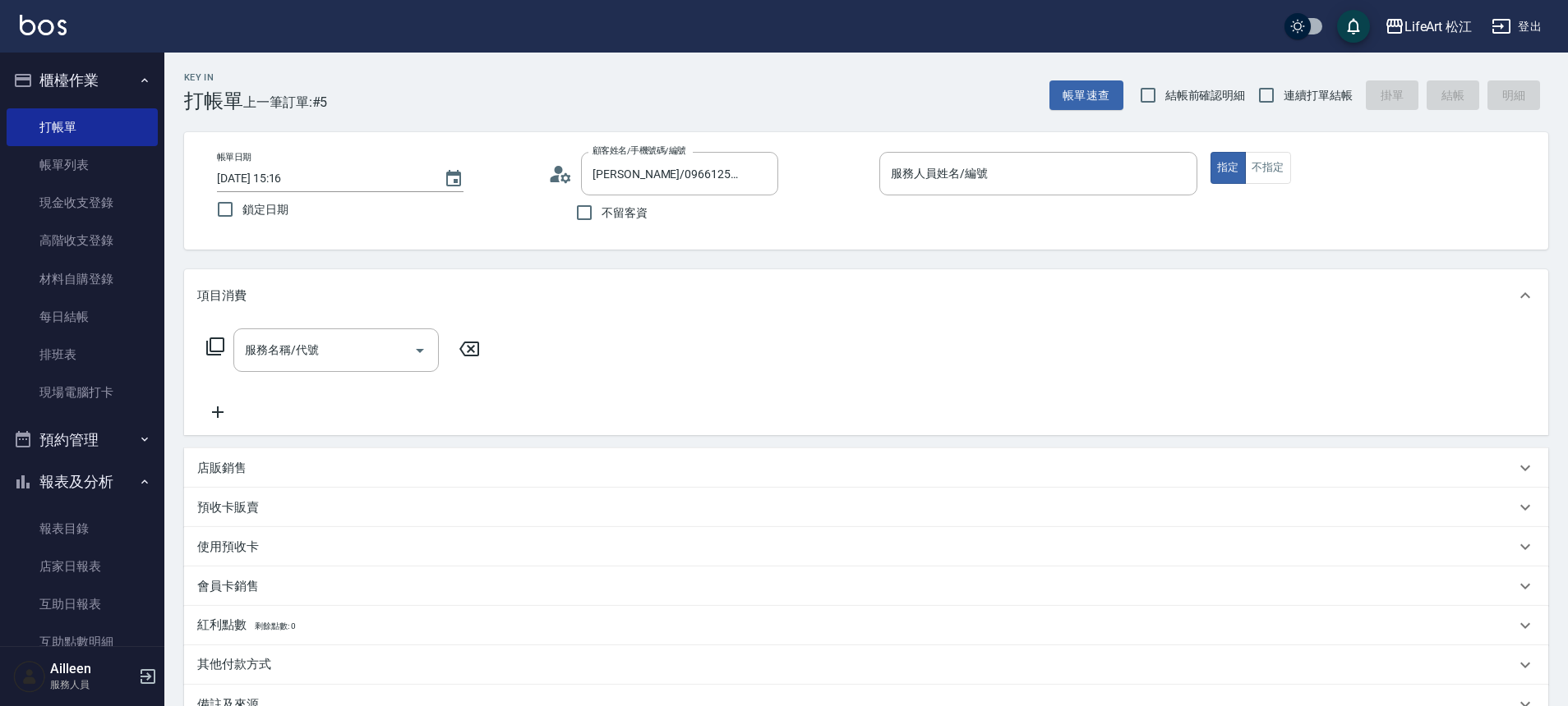
type input "Ailleen(無代號)"
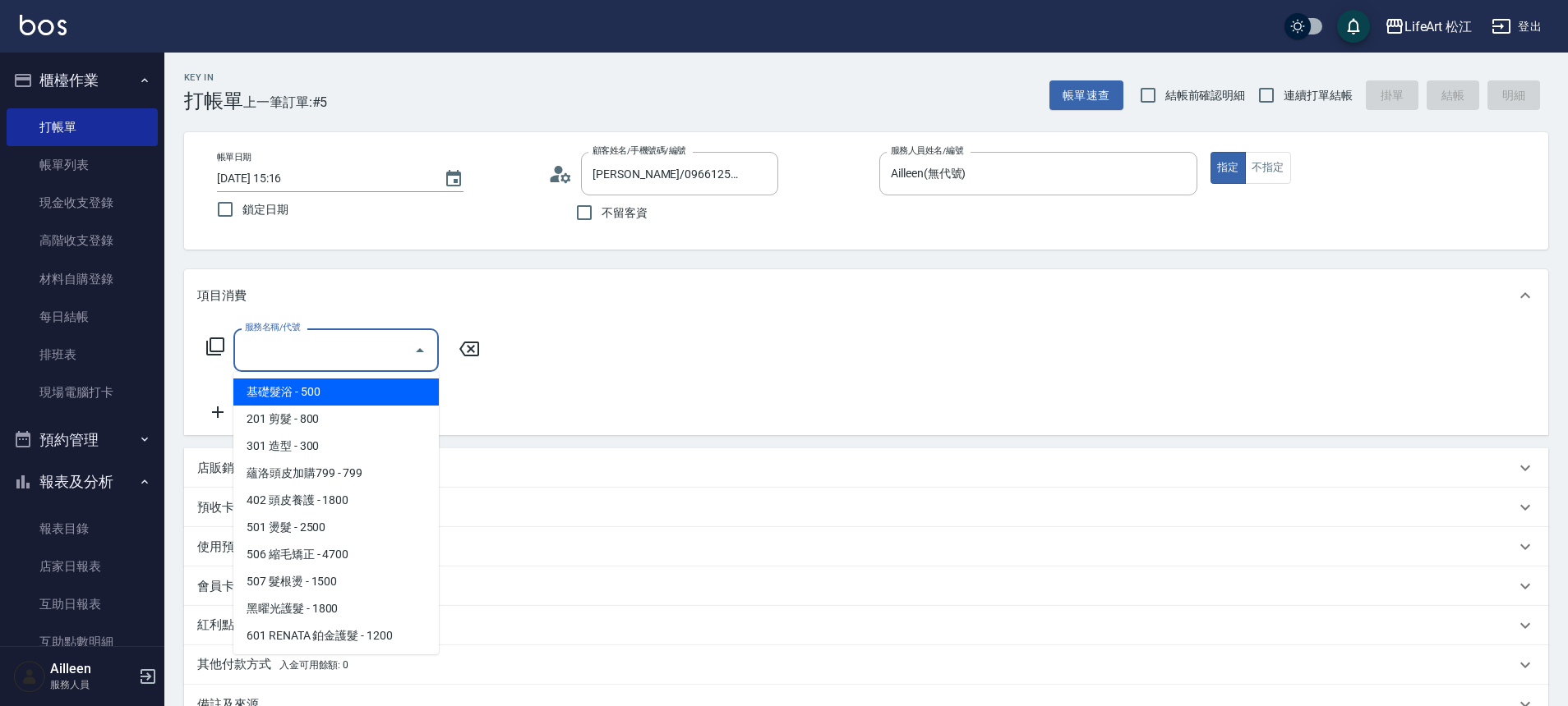
click at [376, 363] on input "服務名稱/代號" at bounding box center [323, 351] width 166 height 29
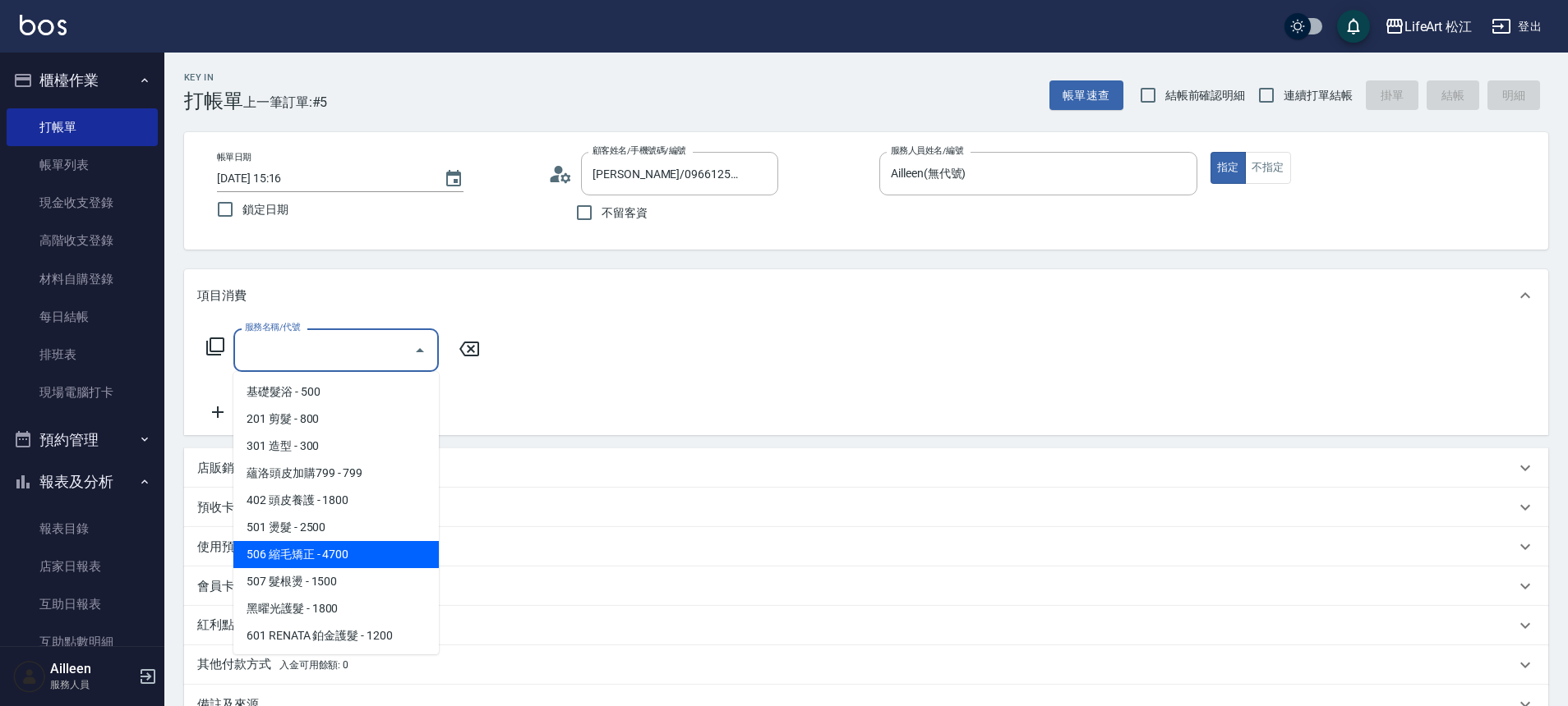
click at [378, 561] on span "506 縮毛矯正 - 4700" at bounding box center [335, 555] width 205 height 27
type input "506 縮毛矯正 (506)"
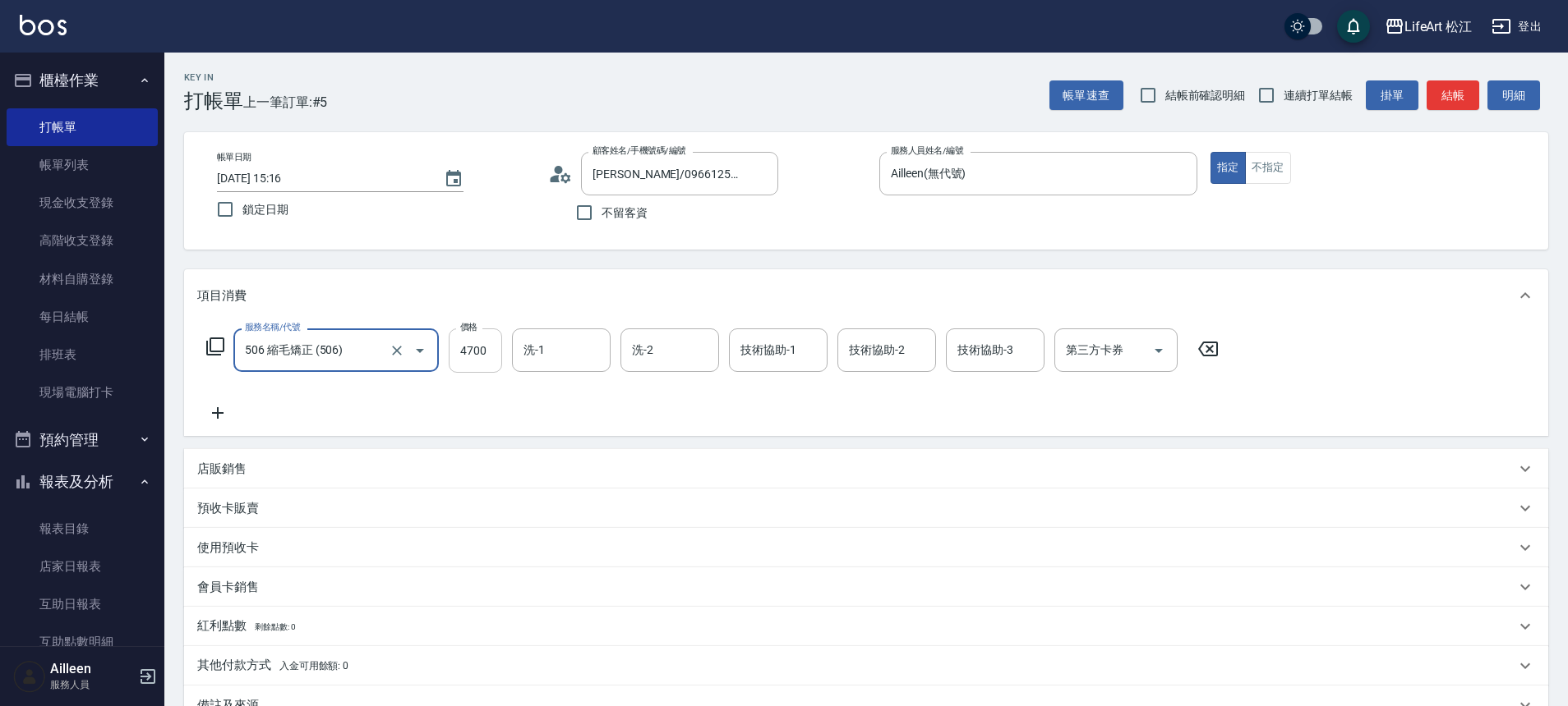
click at [473, 334] on input "4700" at bounding box center [475, 351] width 54 height 45
type input "2500"
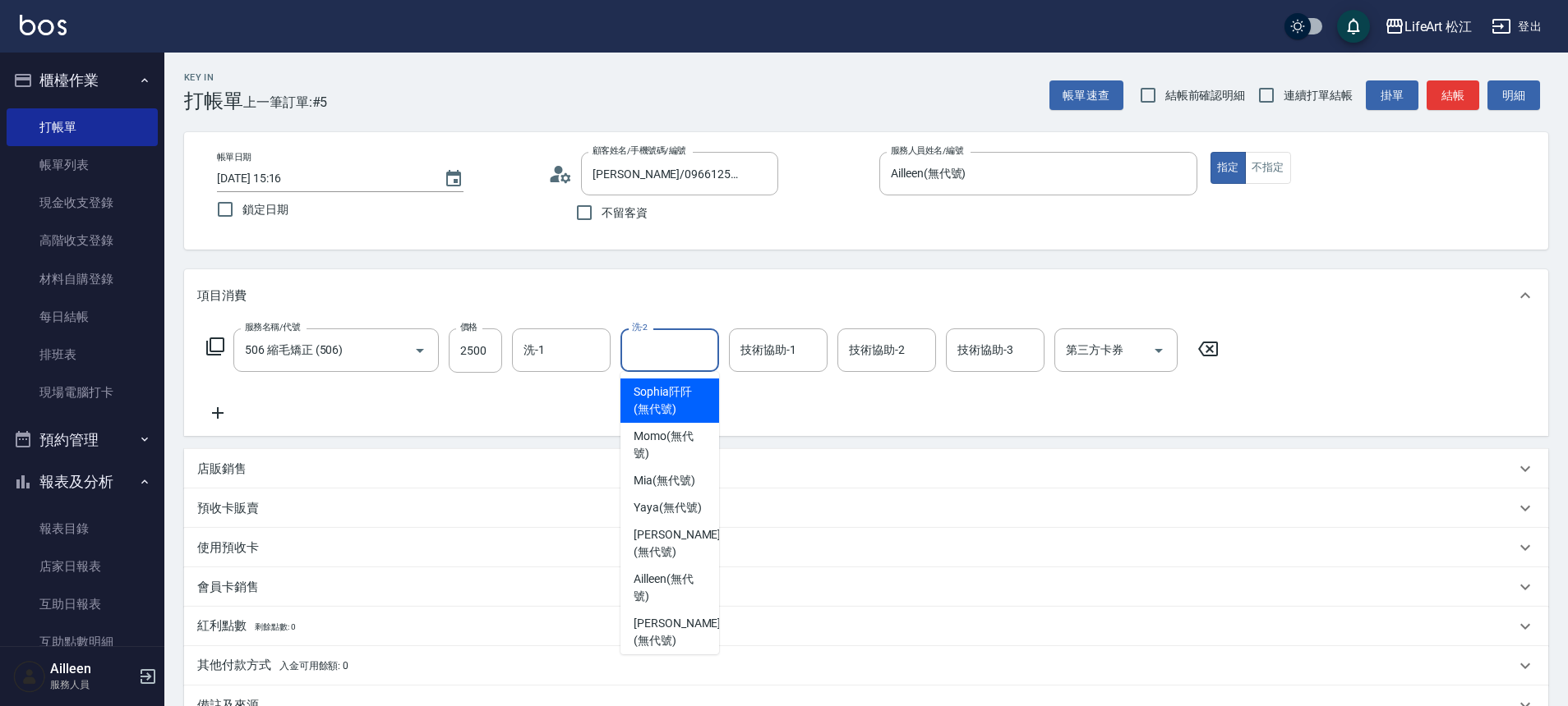
click at [669, 355] on input "洗-2" at bounding box center [670, 351] width 84 height 29
click at [775, 353] on div "技術協助-1 技術協助-1" at bounding box center [778, 351] width 98 height 44
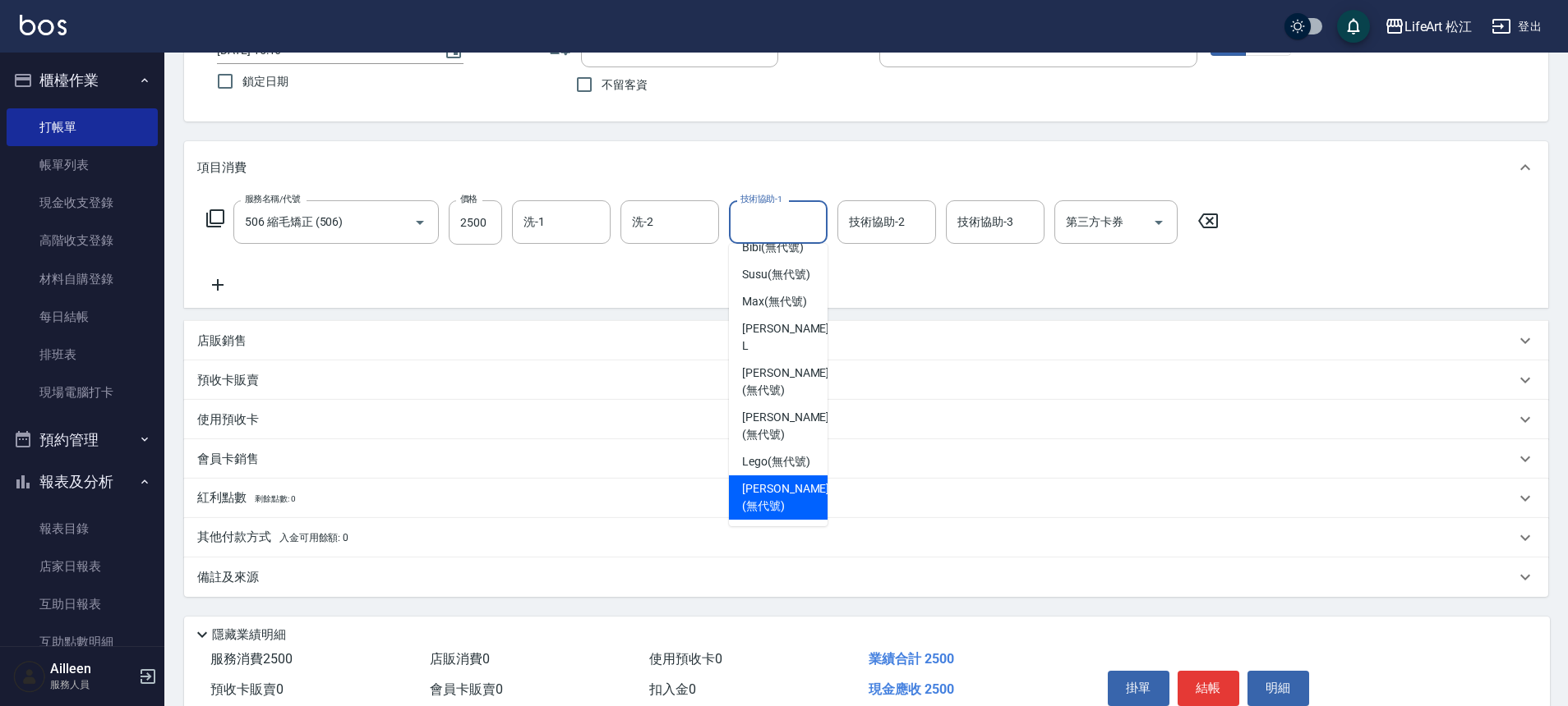
scroll to position [131, 0]
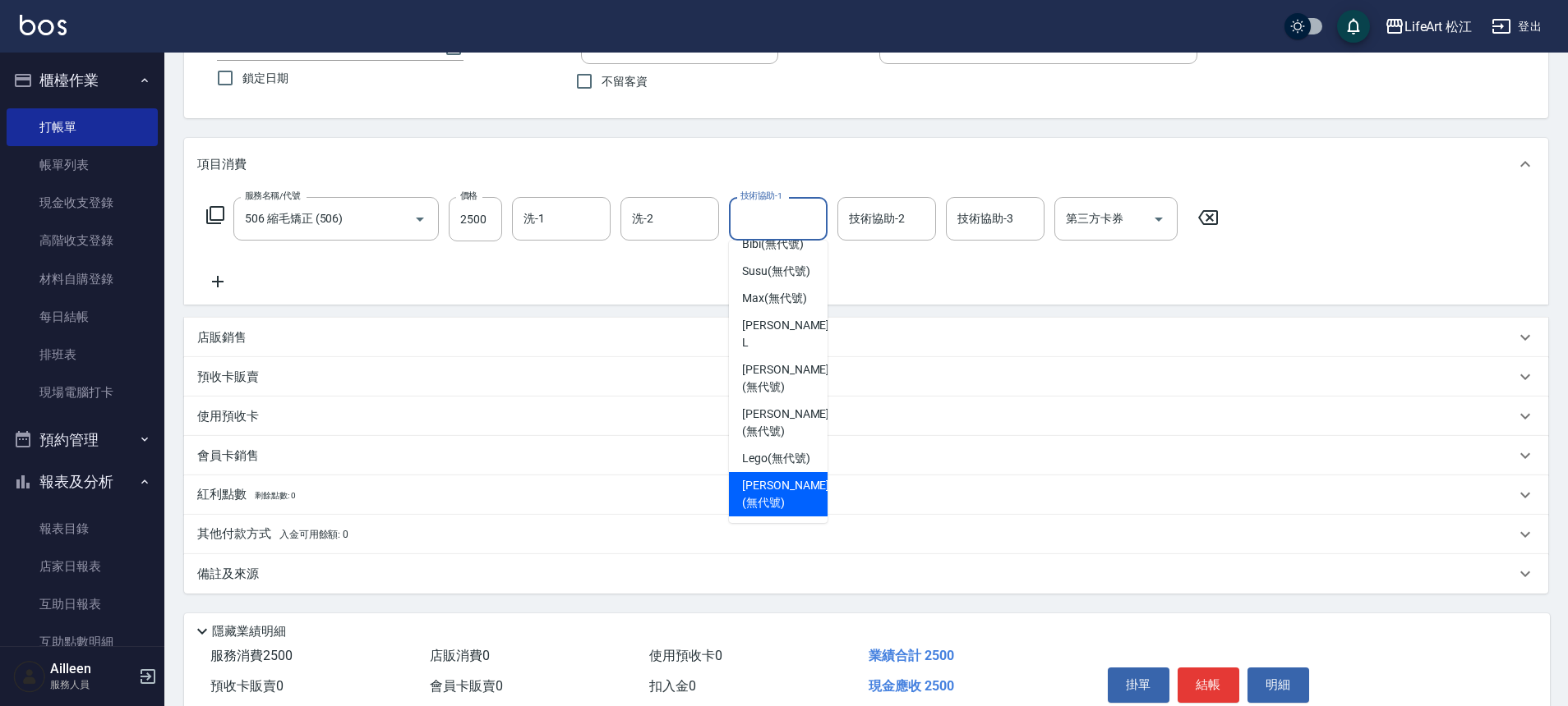
click at [757, 496] on span "[PERSON_NAME] (無代號)" at bounding box center [785, 495] width 87 height 35
type input "[PERSON_NAME](無代號)"
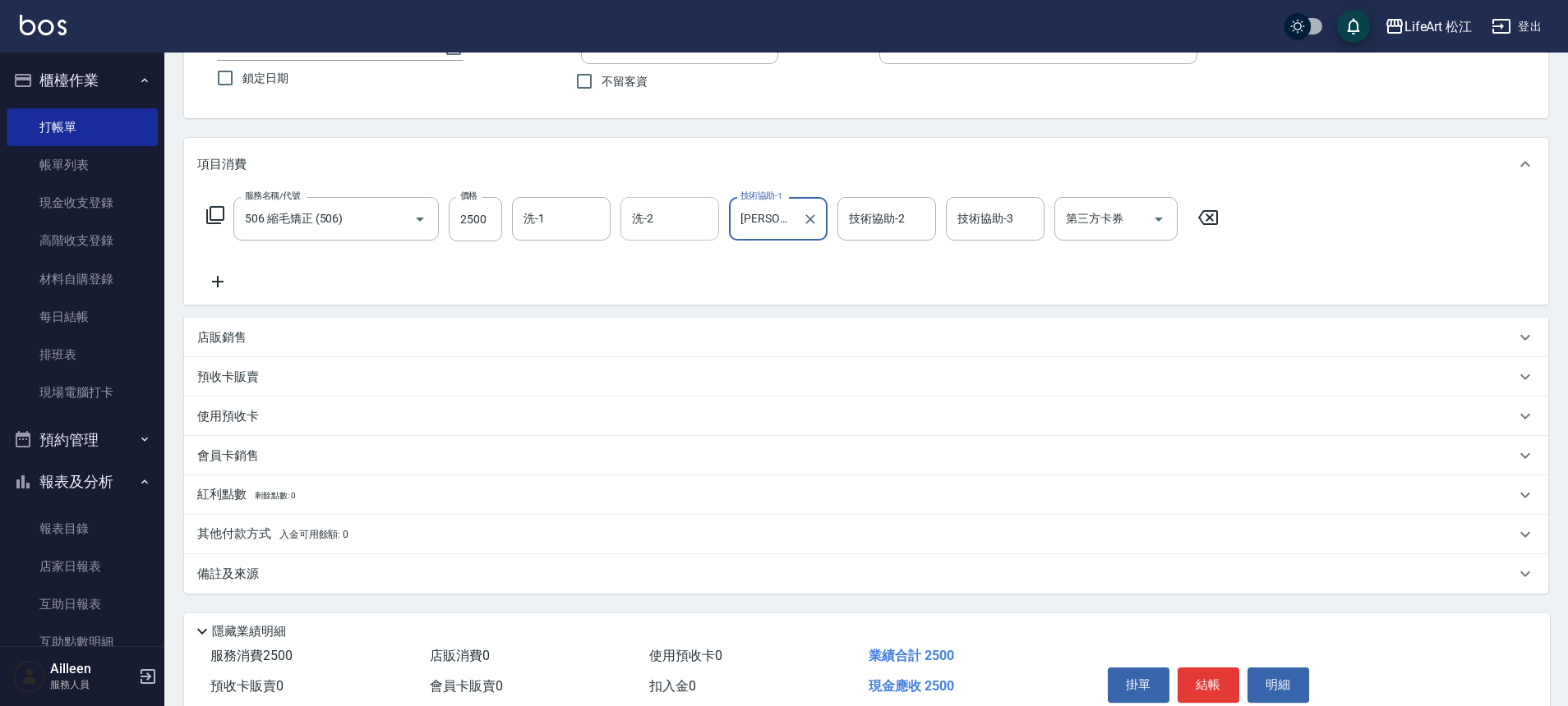
click at [658, 223] on input "洗-2" at bounding box center [670, 220] width 84 height 29
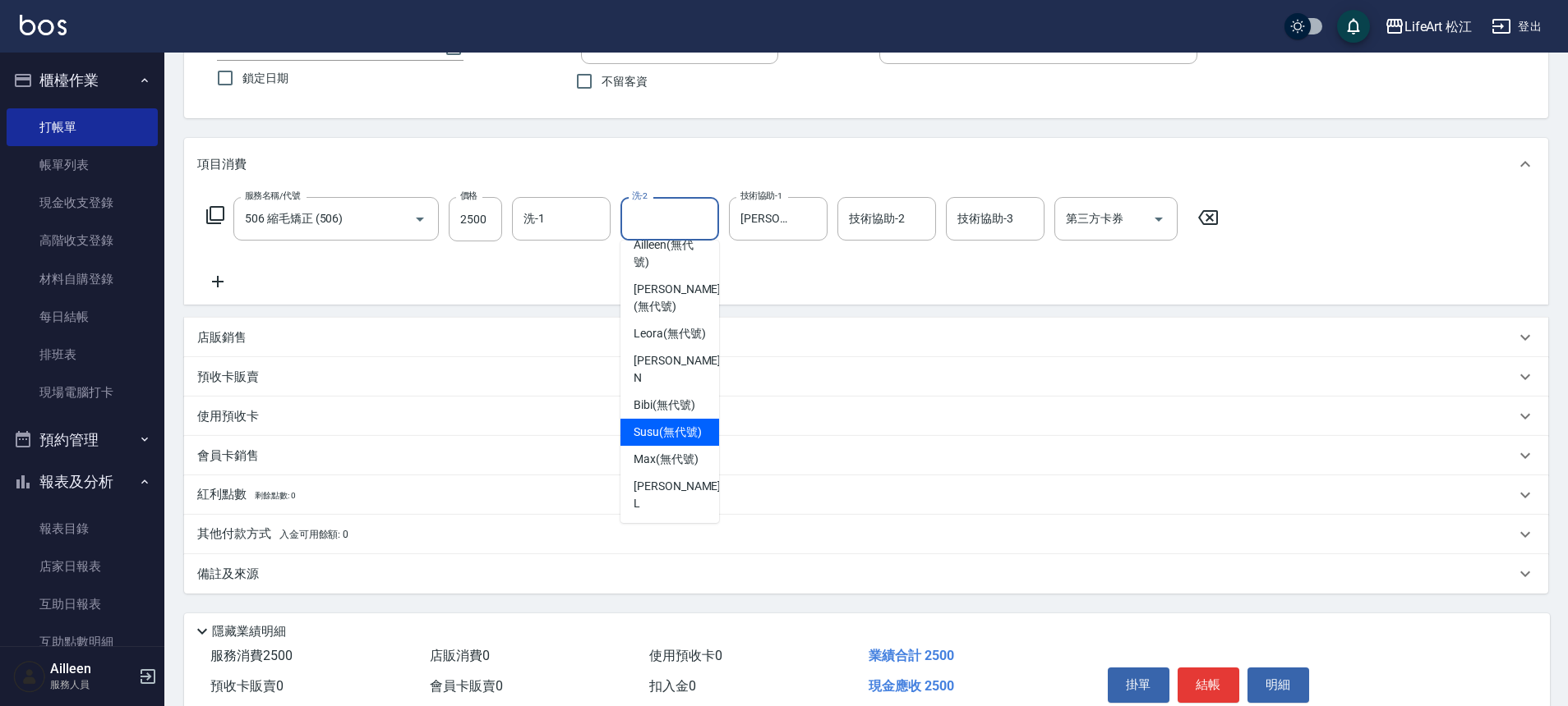
scroll to position [398, 0]
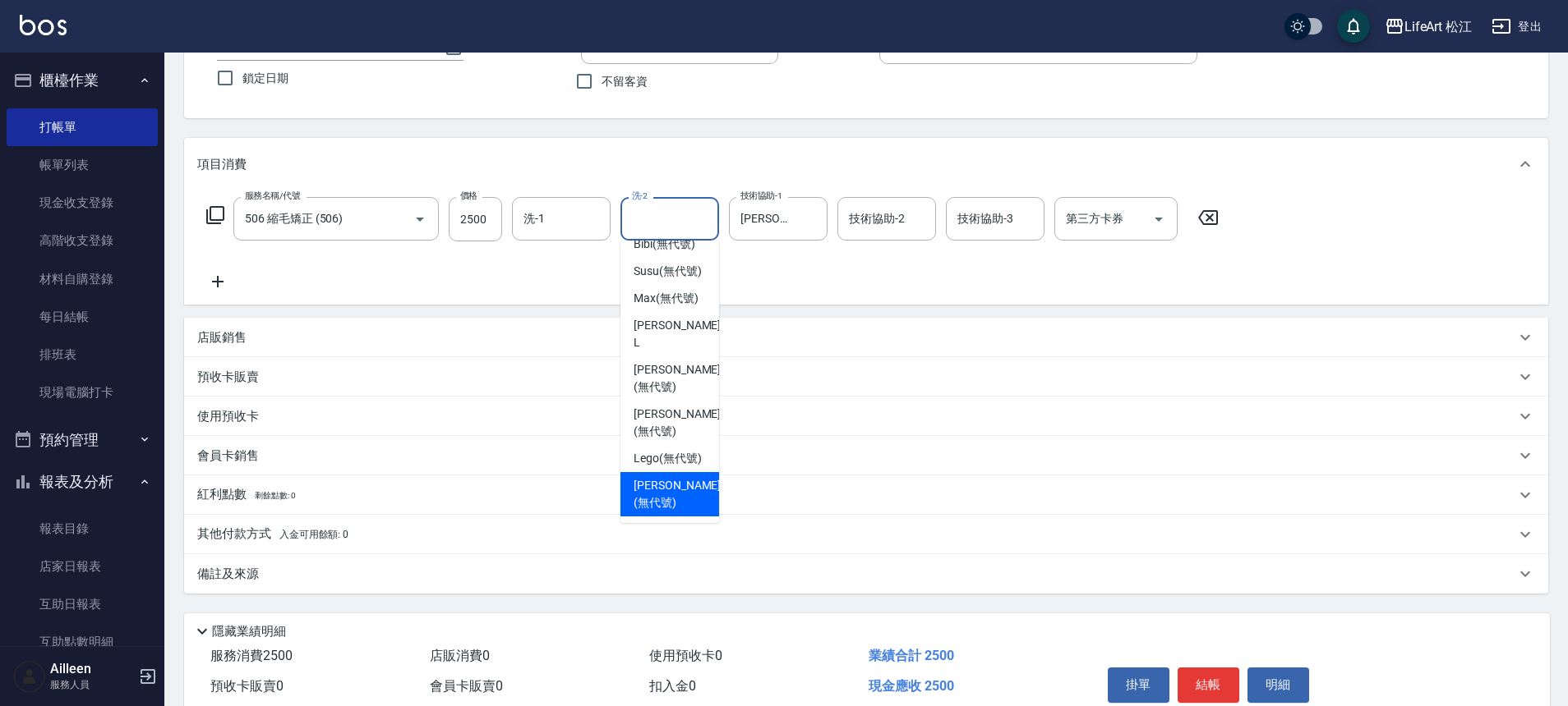
click at [679, 489] on span "[PERSON_NAME] (無代號)" at bounding box center [677, 495] width 87 height 35
type input "[PERSON_NAME](無代號)"
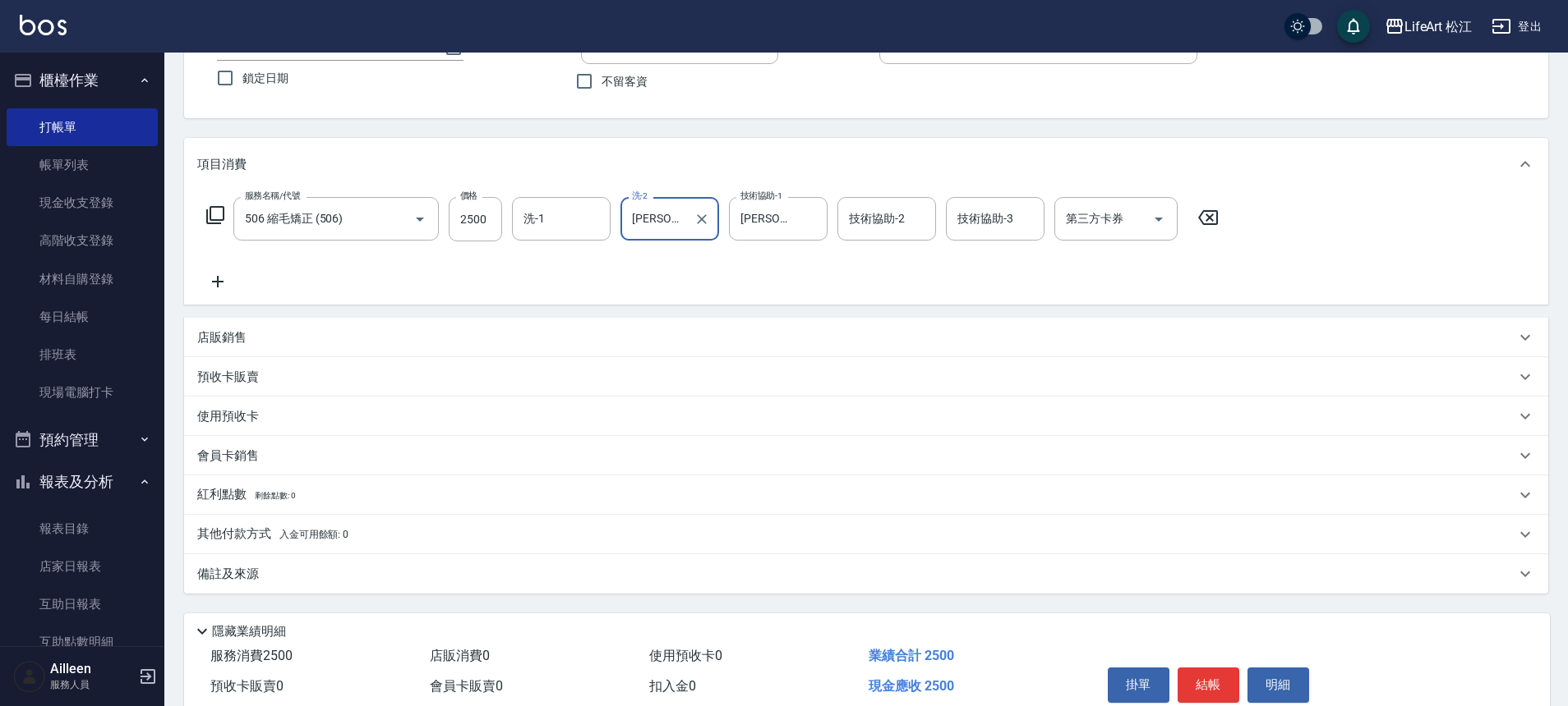
click at [224, 280] on icon at bounding box center [217, 281] width 41 height 20
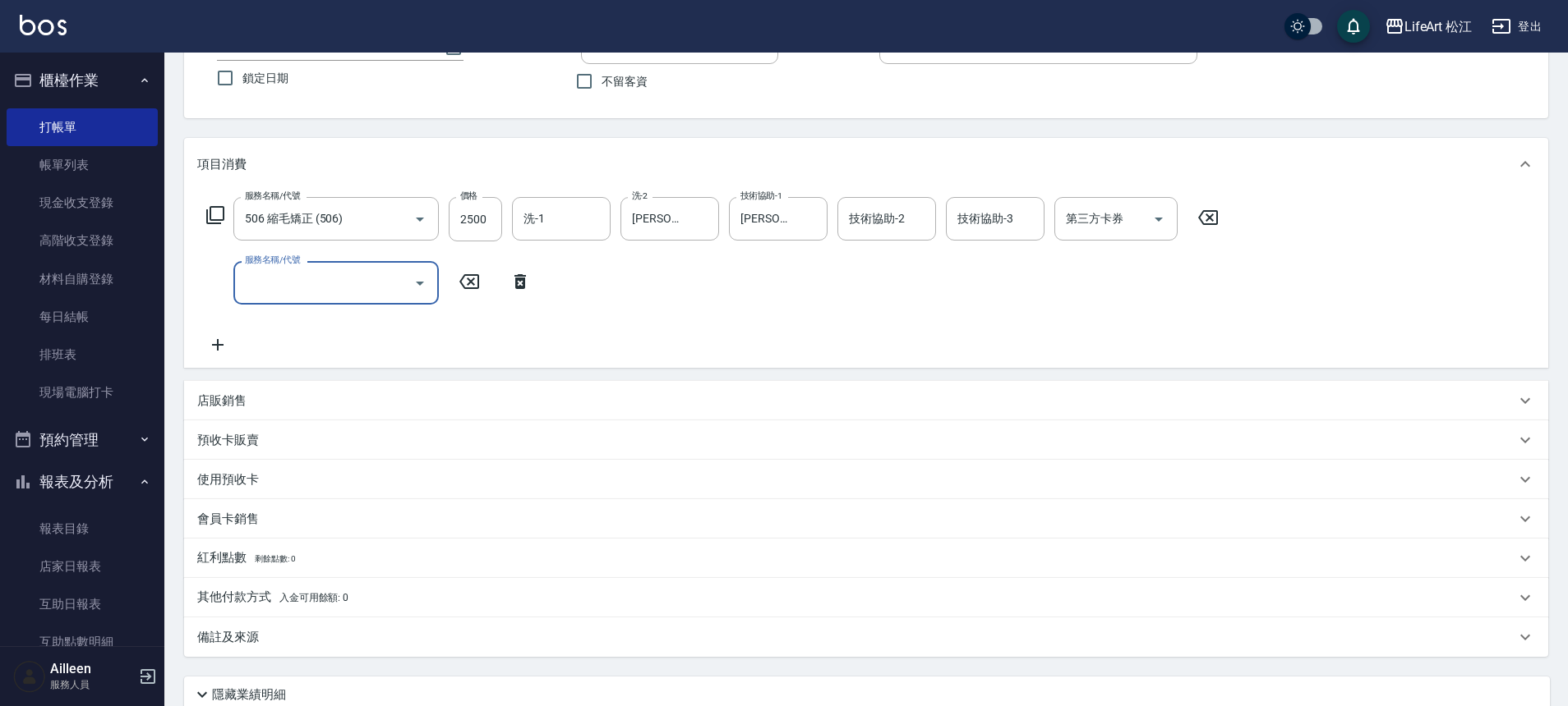
click at [266, 287] on input "服務名稱/代號" at bounding box center [323, 283] width 166 height 29
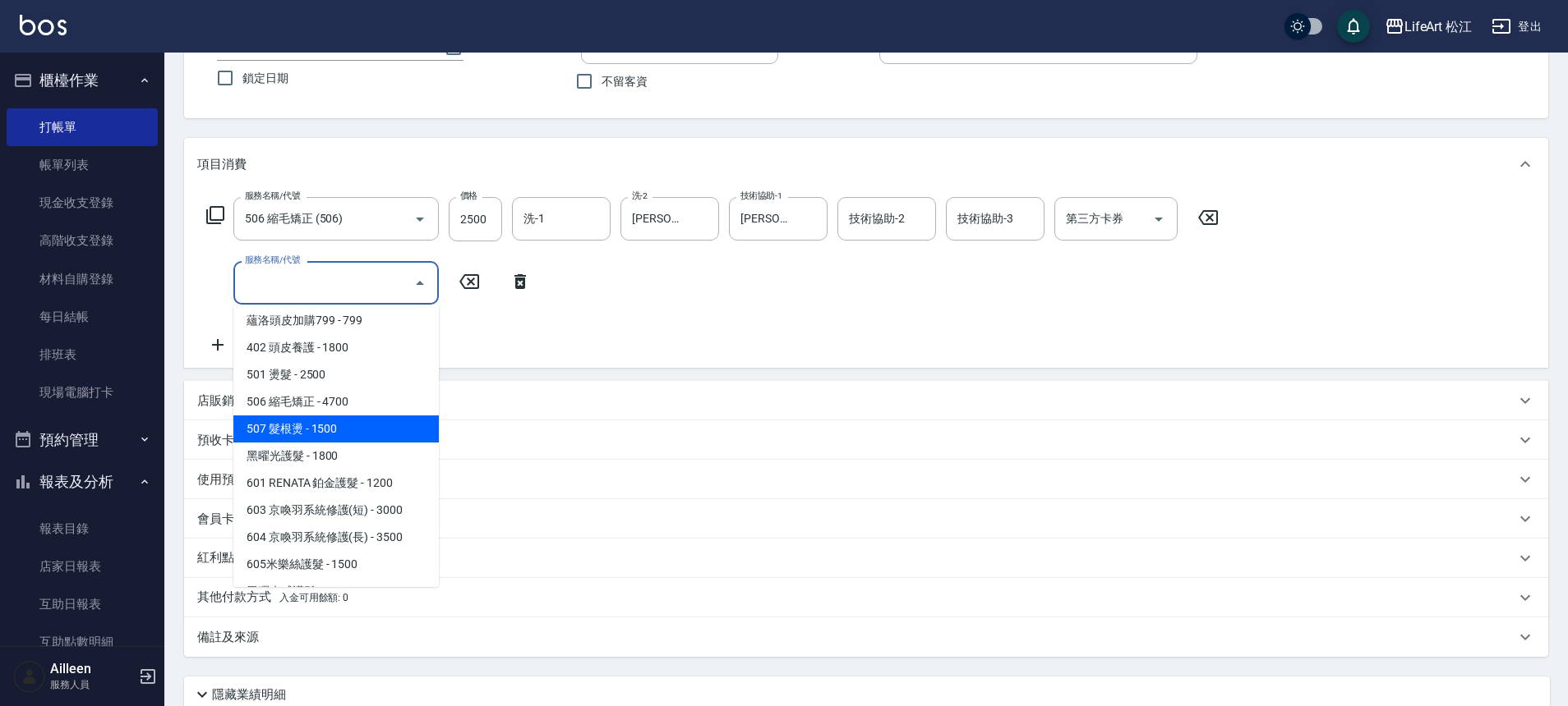
scroll to position [219, 0]
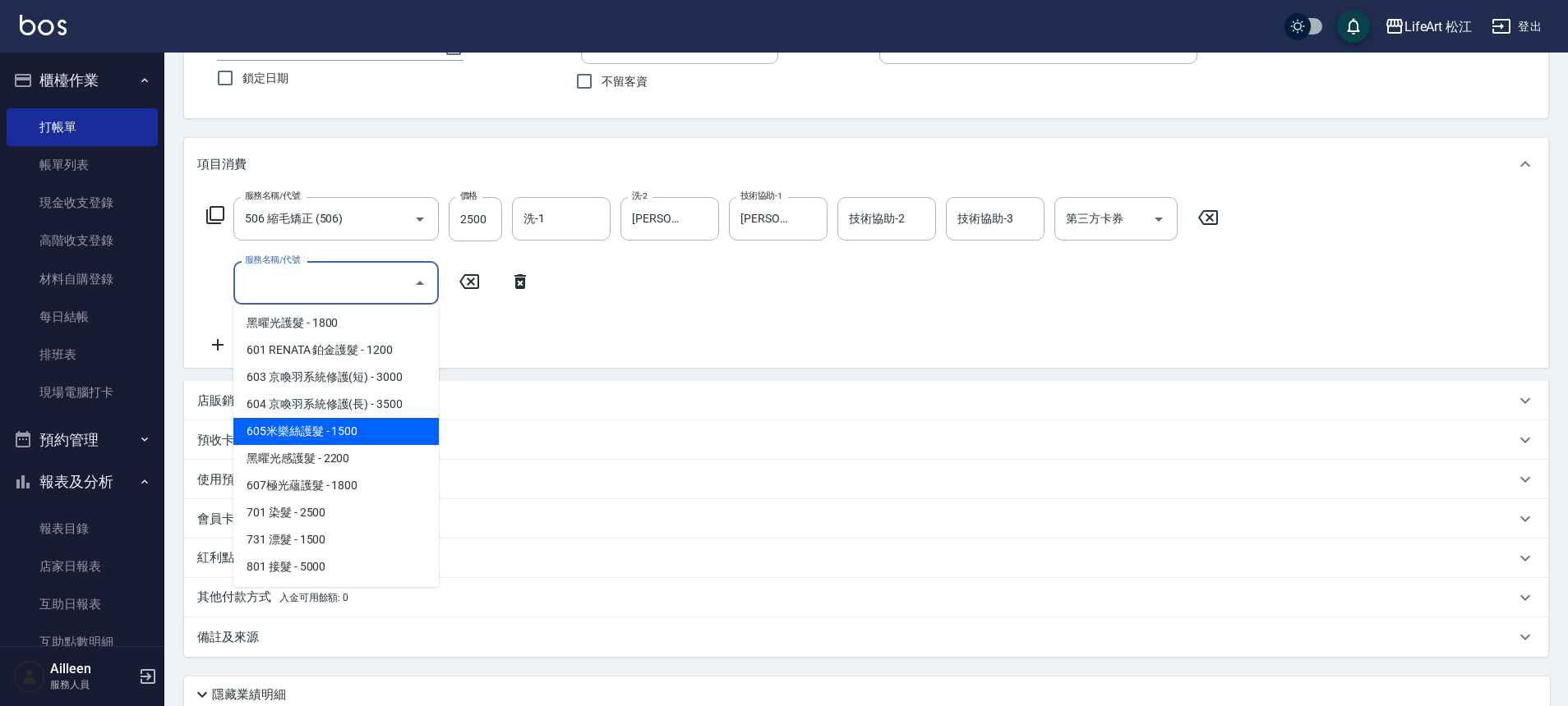
click at [322, 439] on span "605米樂絲護髮 - 1500" at bounding box center [335, 432] width 205 height 27
type input "605米樂絲護髮(605)"
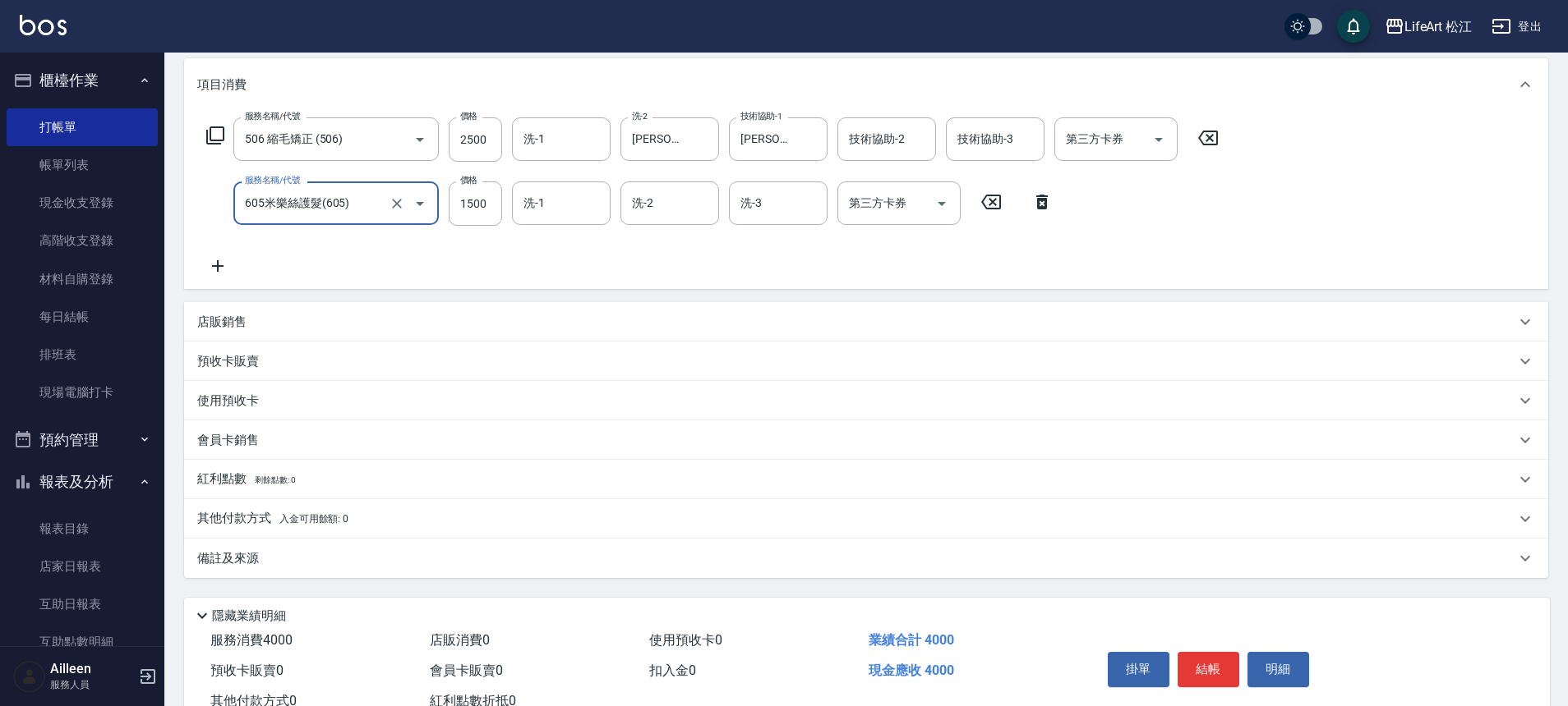
scroll to position [269, 0]
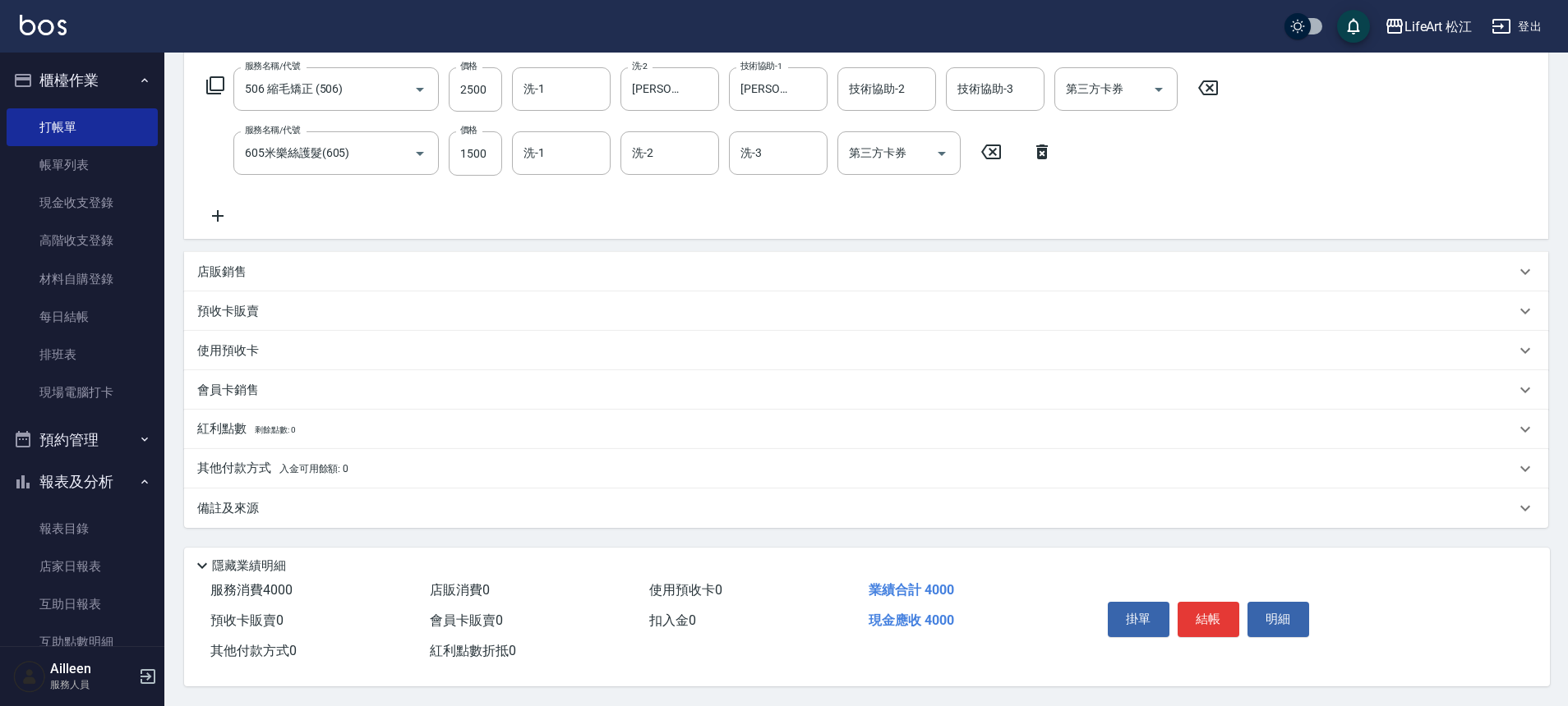
click at [350, 509] on div "備註及來源" at bounding box center [856, 508] width 1317 height 17
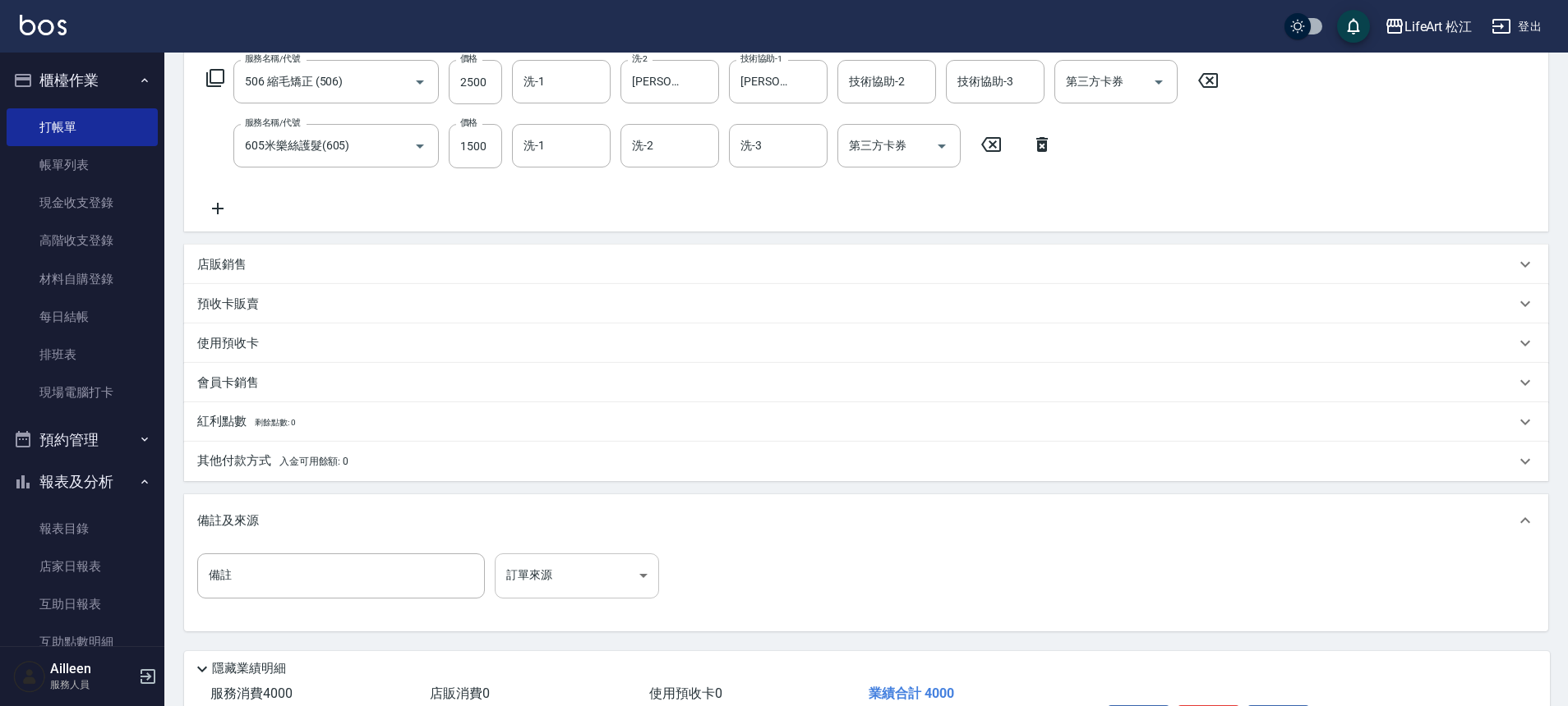
click at [525, 574] on body "LifeArt 松江 登出 櫃檯作業 打帳單 帳單列表 現金收支登錄 高階收支登錄 材料自購登錄 每日結帳 排班表 現場電腦打卡 預約管理 預約管理 單日預約…" at bounding box center [784, 271] width 1568 height 1079
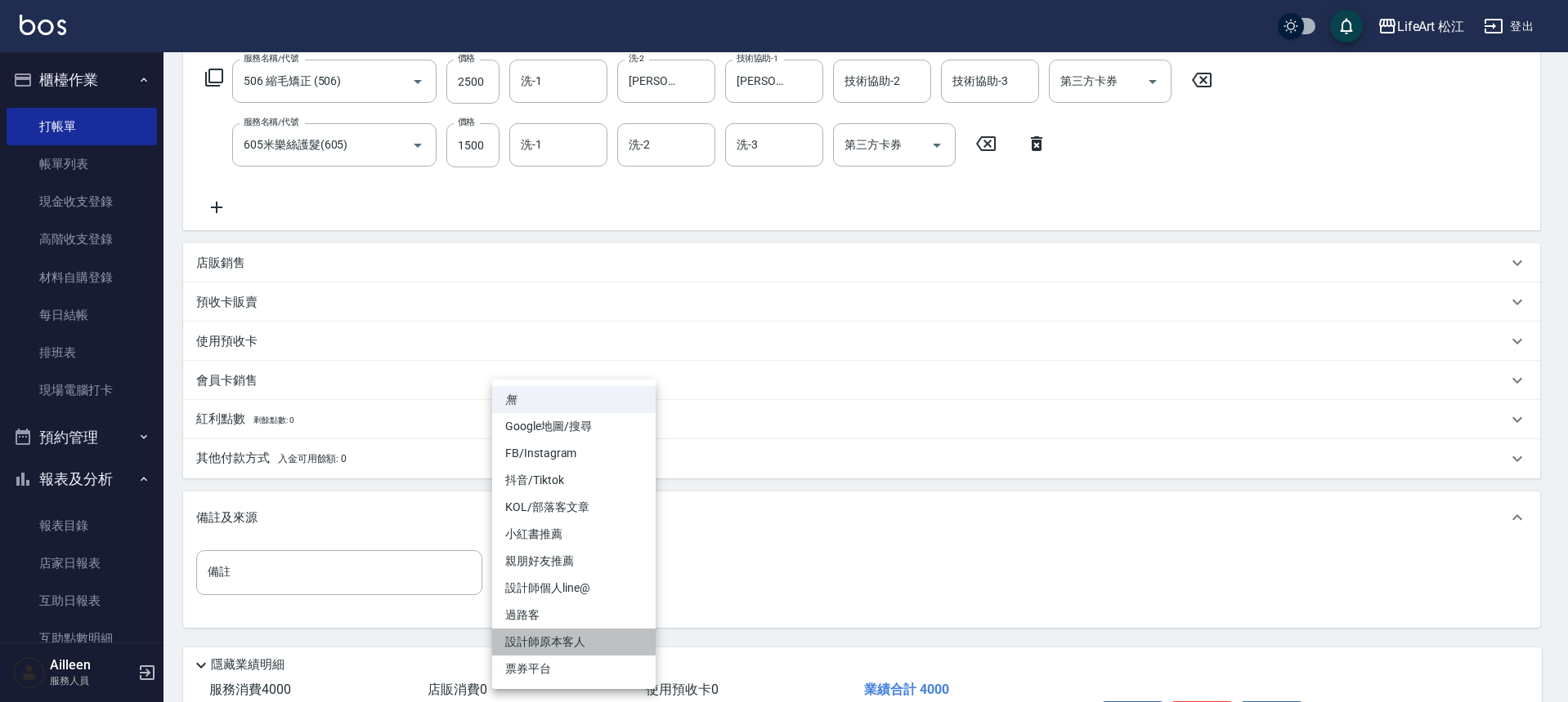
click at [572, 639] on li "設計師原本客人" at bounding box center [574, 642] width 163 height 27
type input "設計師原本客人"
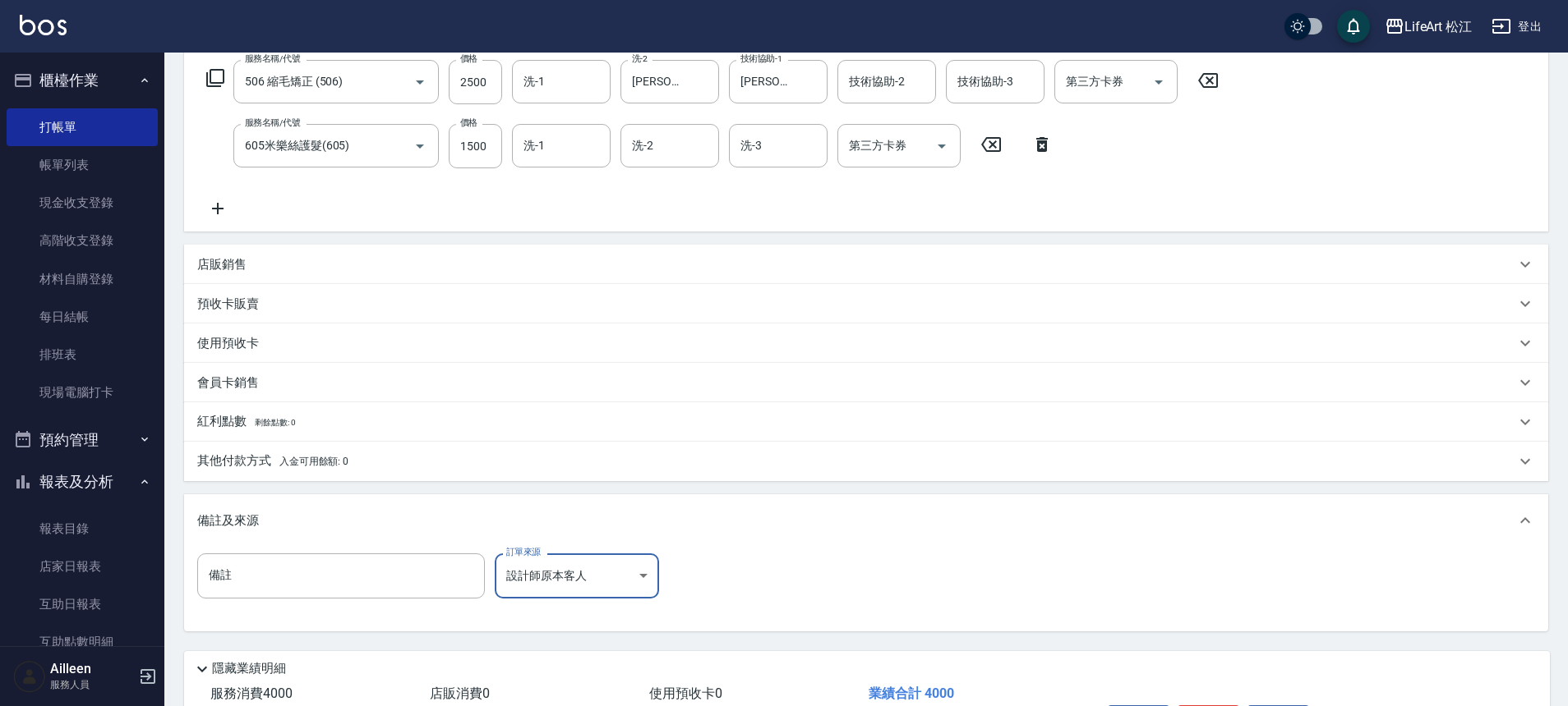
click at [373, 475] on div "其他付款方式 入金可用餘額: 0" at bounding box center [866, 461] width 1364 height 39
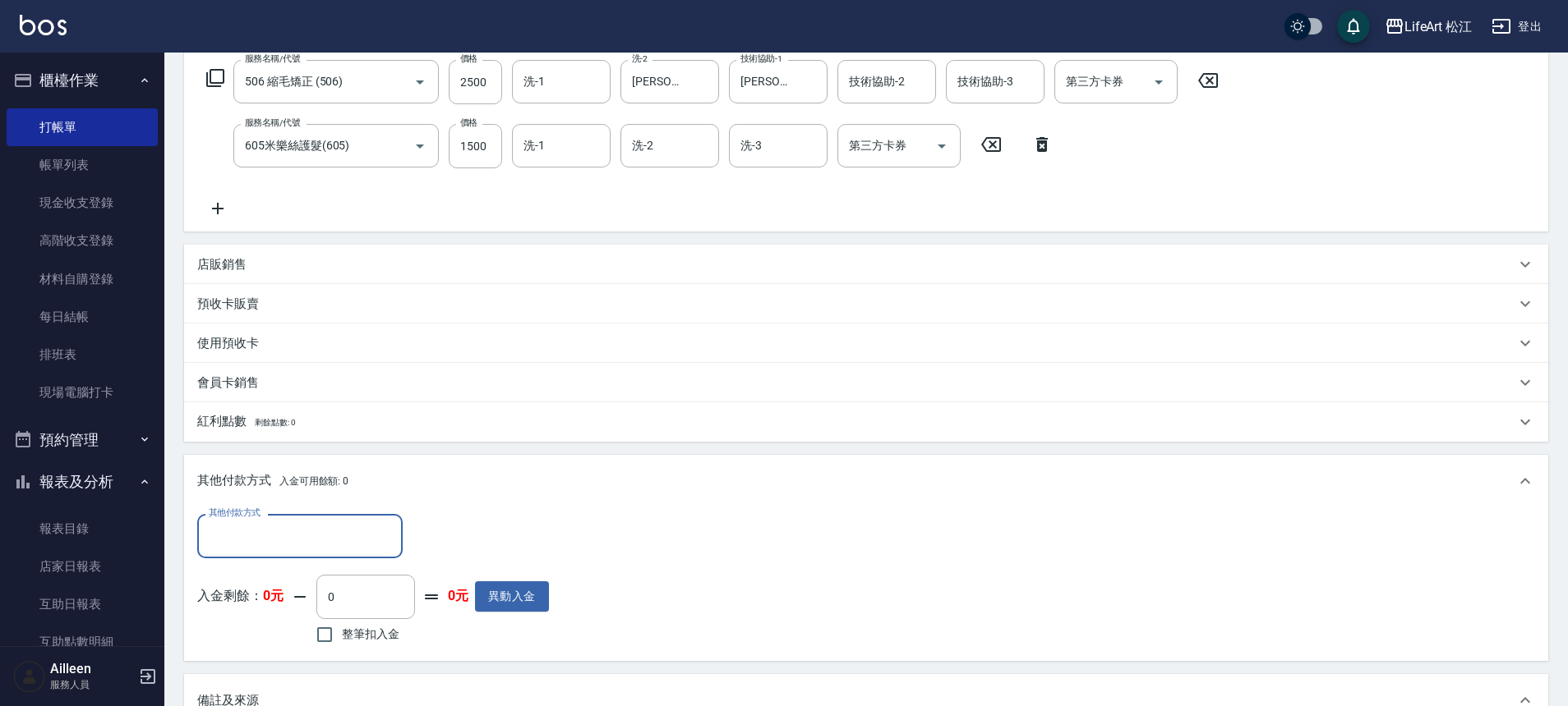
scroll to position [0, 0]
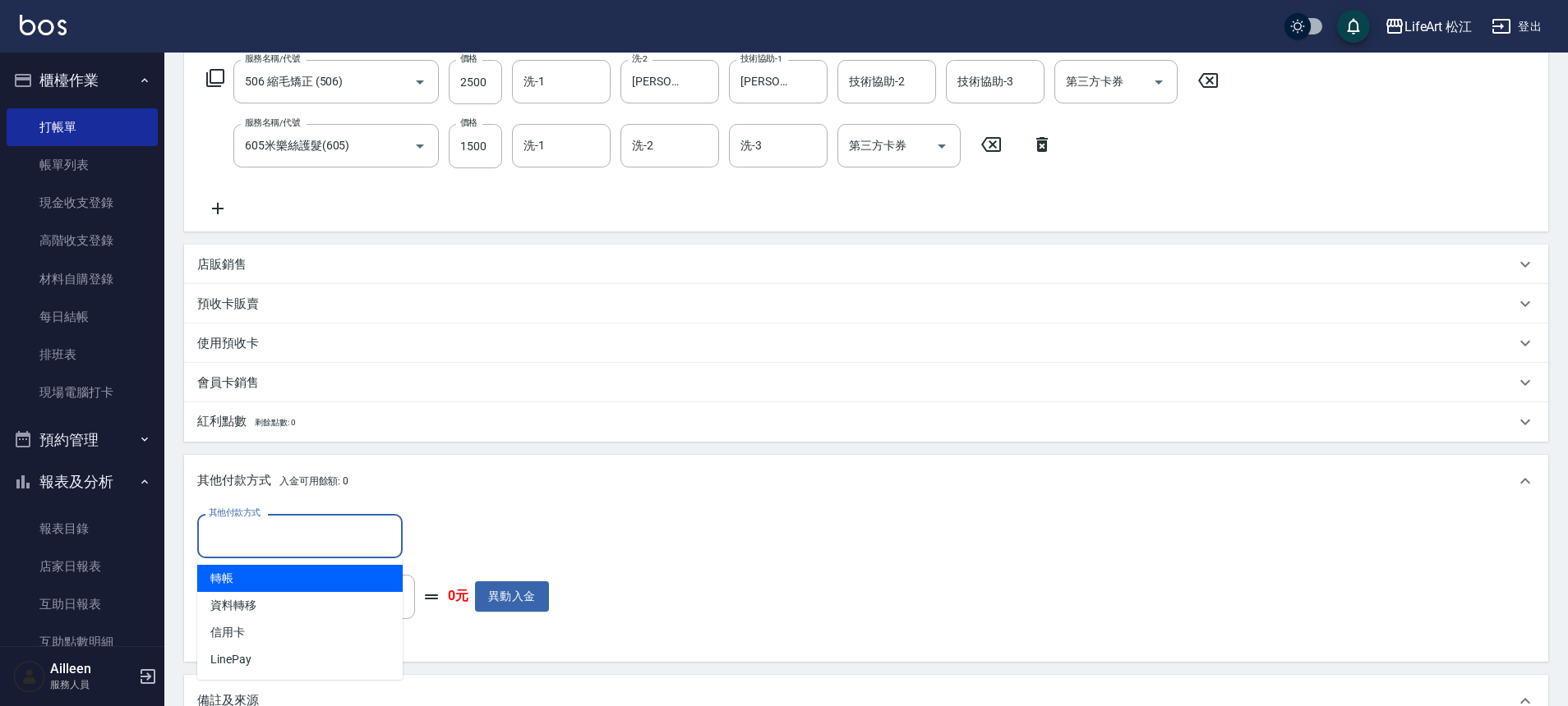
click at [316, 529] on input "其他付款方式" at bounding box center [300, 537] width 190 height 29
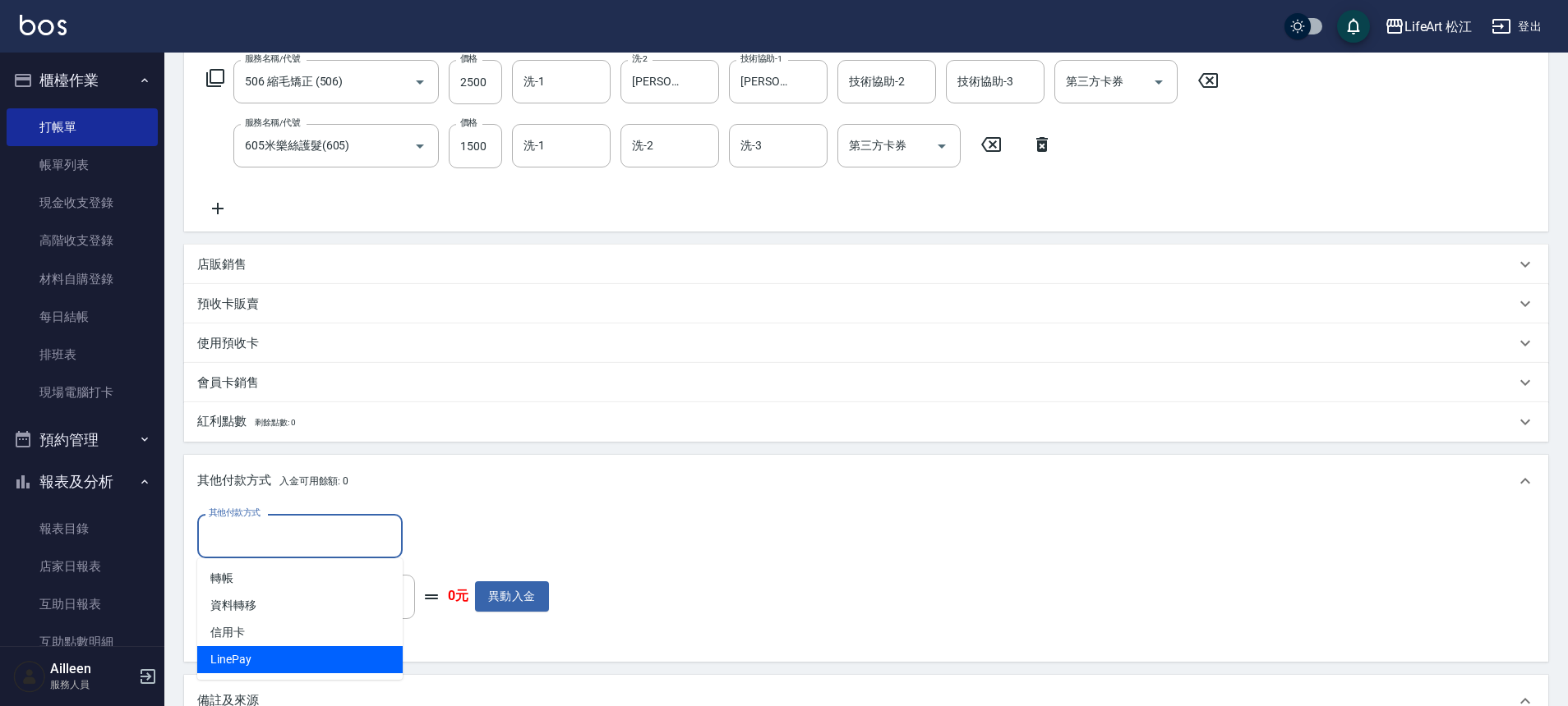
click at [323, 656] on span "LinePay" at bounding box center [299, 660] width 205 height 27
type input "LinePay"
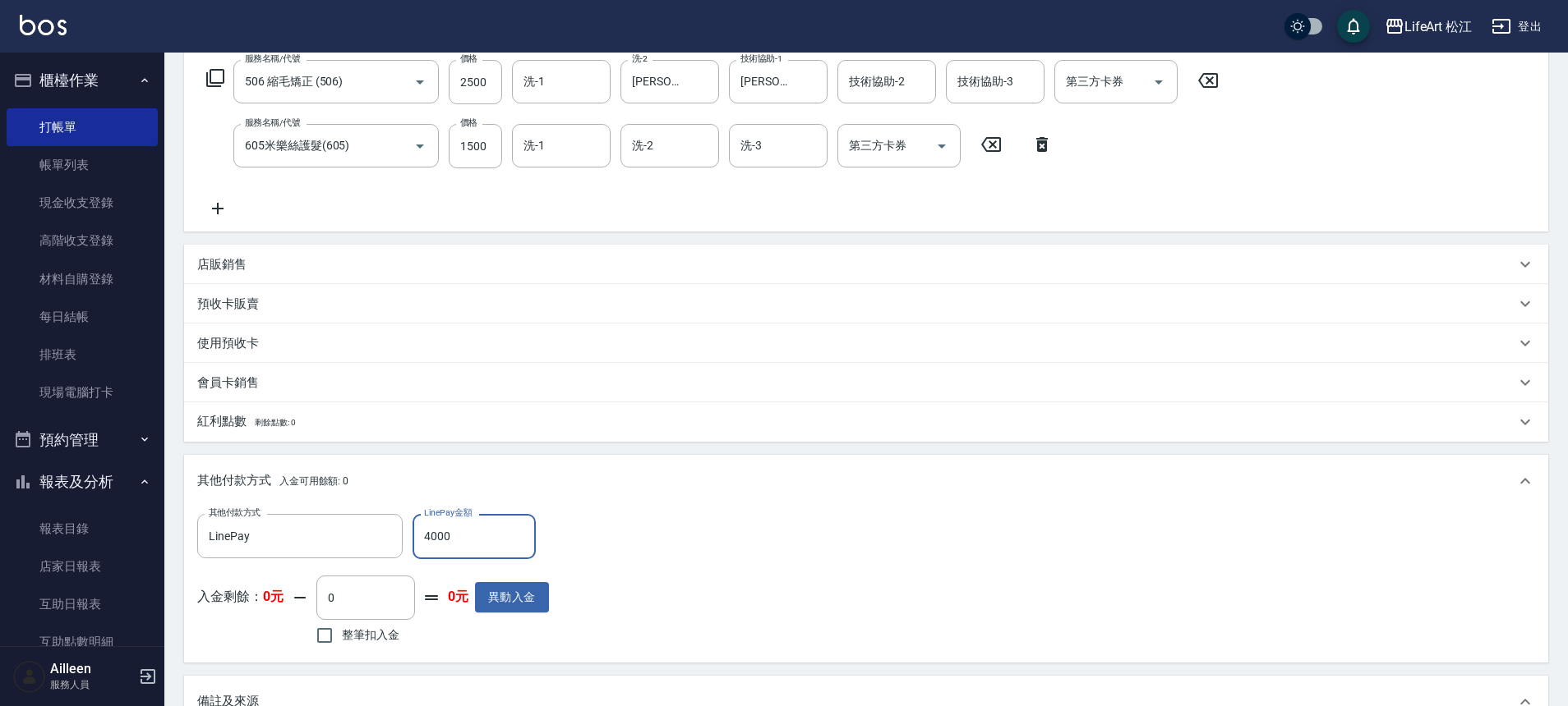
scroll to position [560, 0]
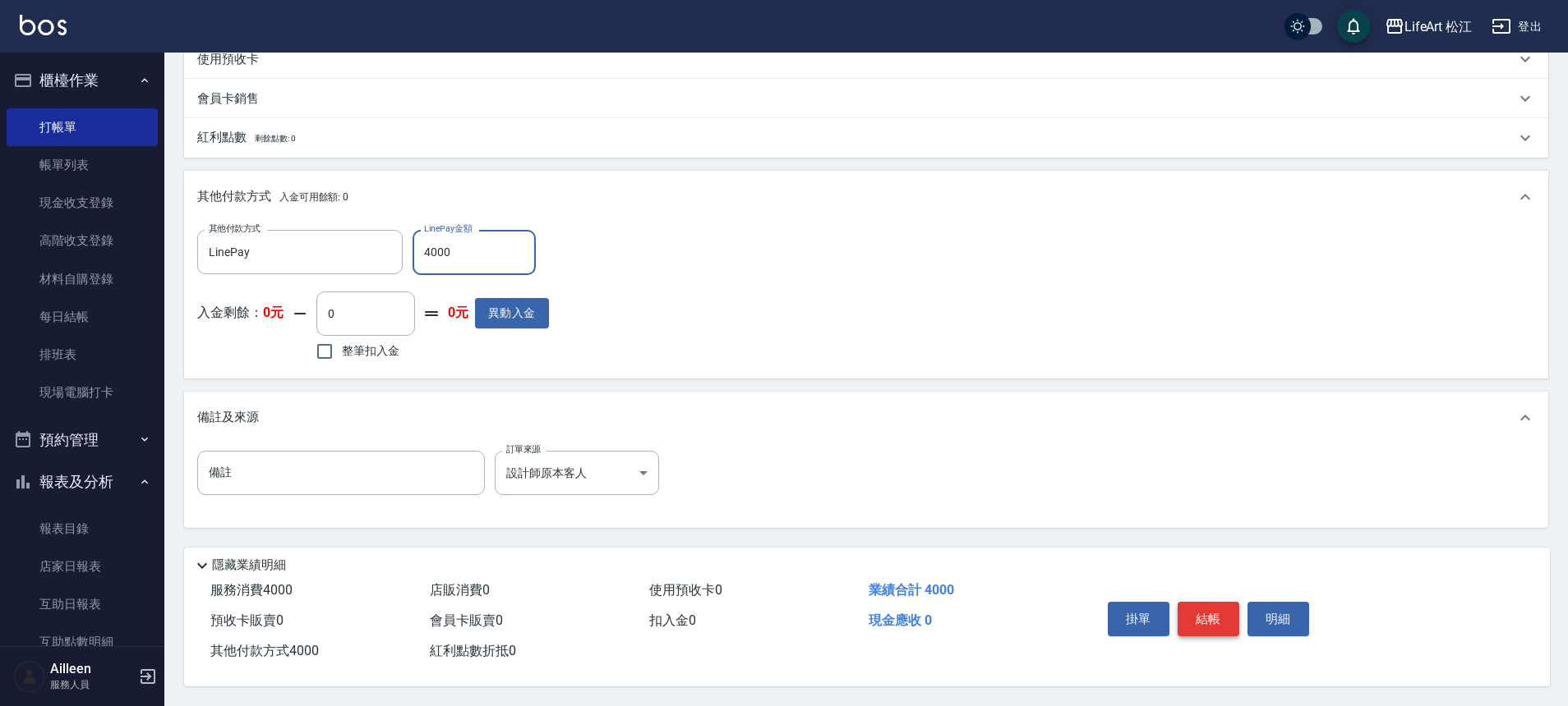
type input "4000"
click at [1202, 614] on button "結帳" at bounding box center [1208, 619] width 62 height 35
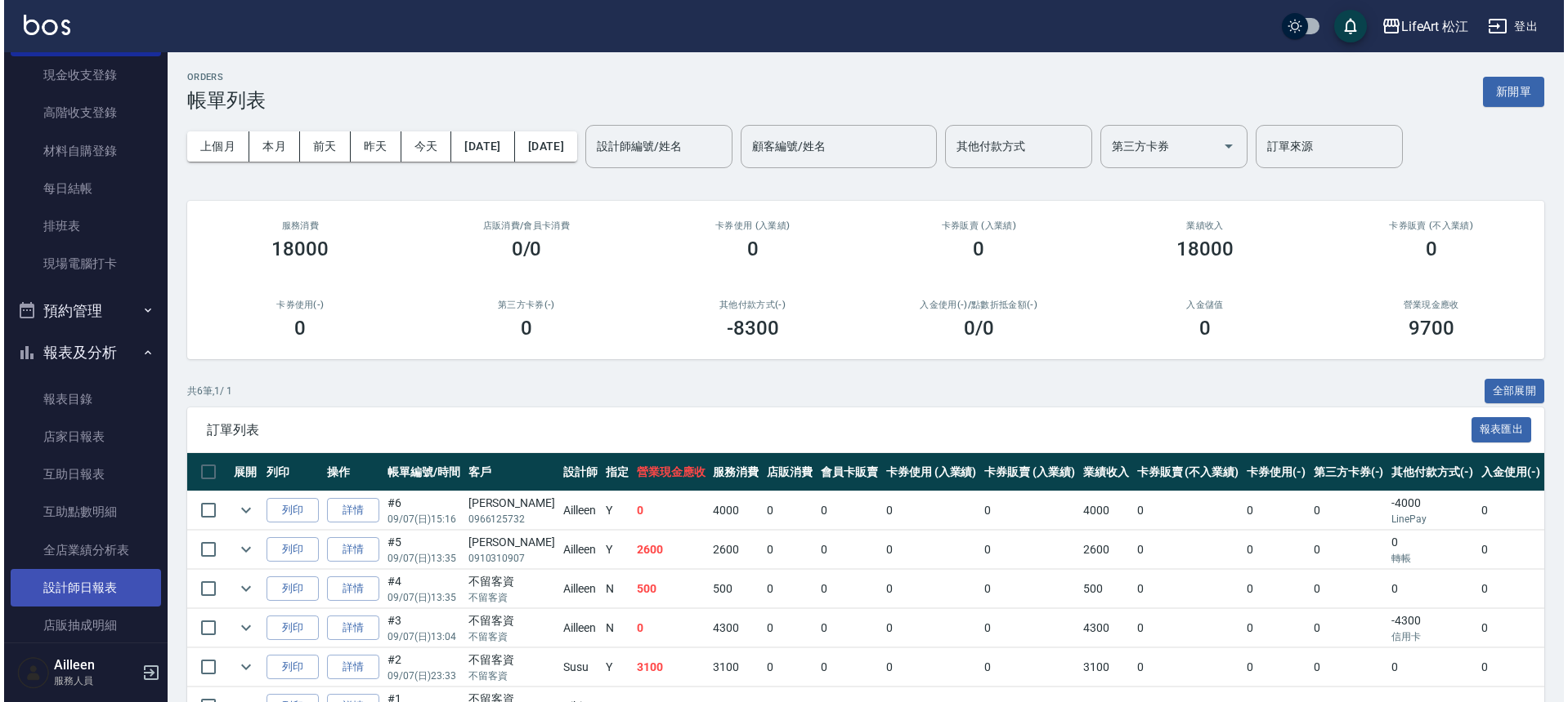
scroll to position [187, 0]
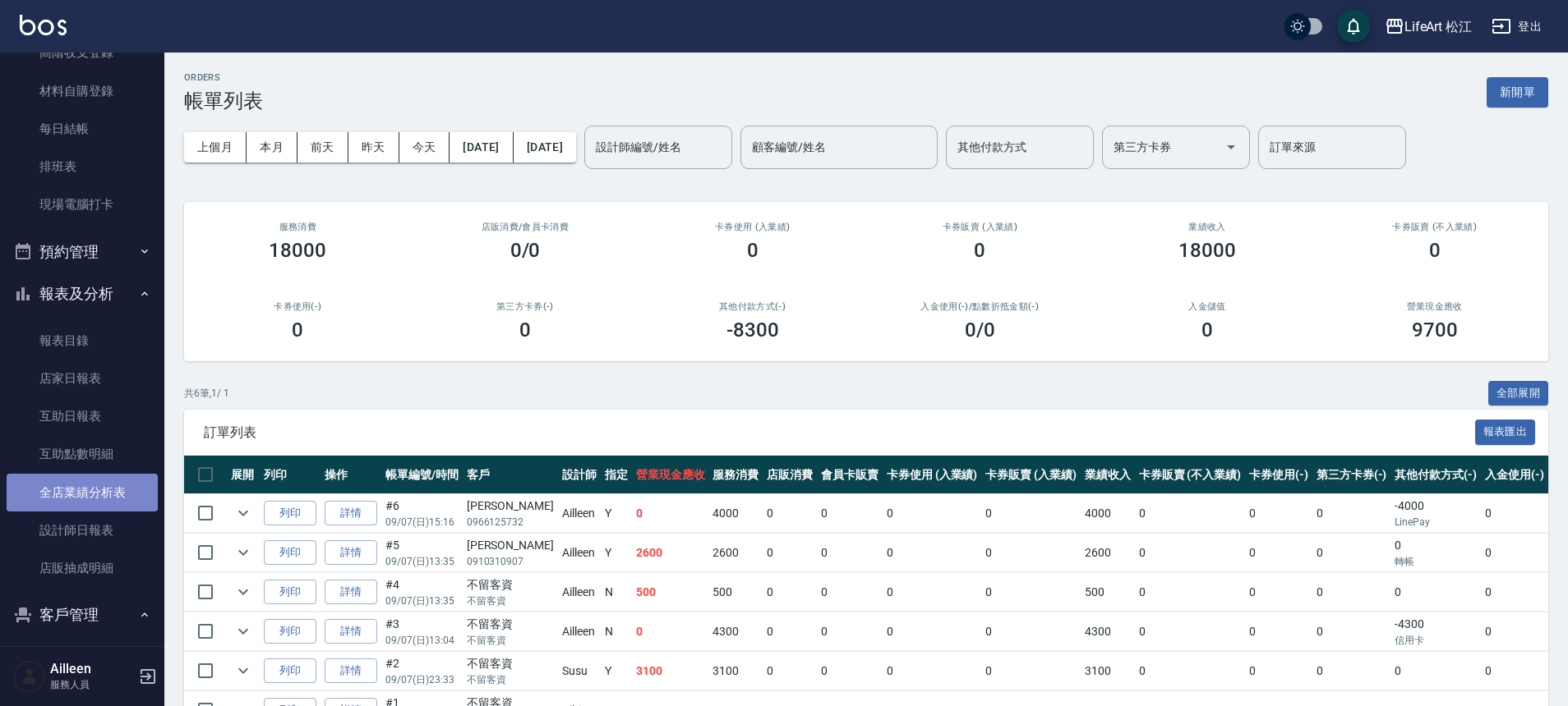
click at [99, 501] on link "全店業績分析表" at bounding box center [82, 492] width 151 height 37
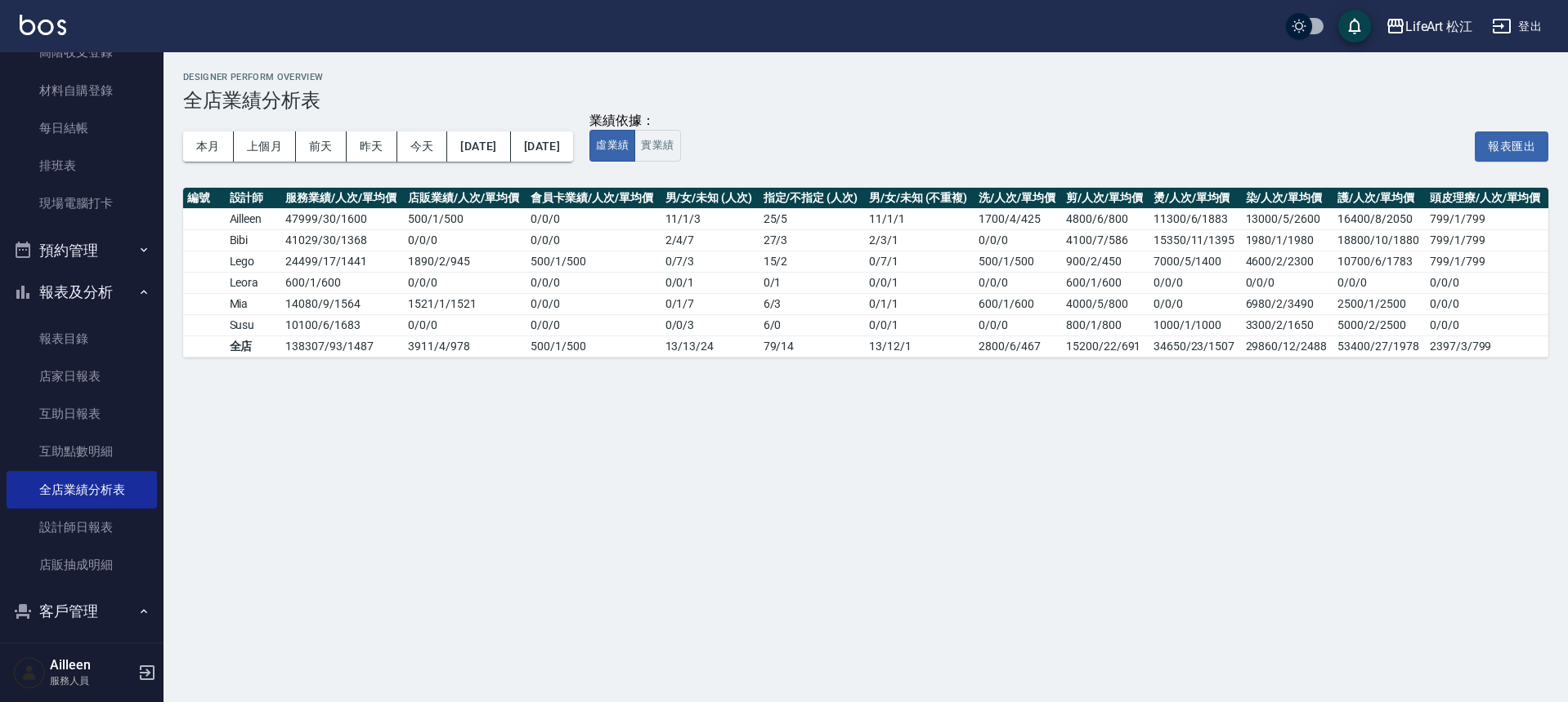
click at [208, 129] on div "本月 上個月 [DATE] [DATE] [DATE] [DATE] [DATE]" at bounding box center [378, 147] width 390 height 70
click at [208, 137] on button "本月" at bounding box center [208, 146] width 51 height 30
